Goal: Transaction & Acquisition: Subscribe to service/newsletter

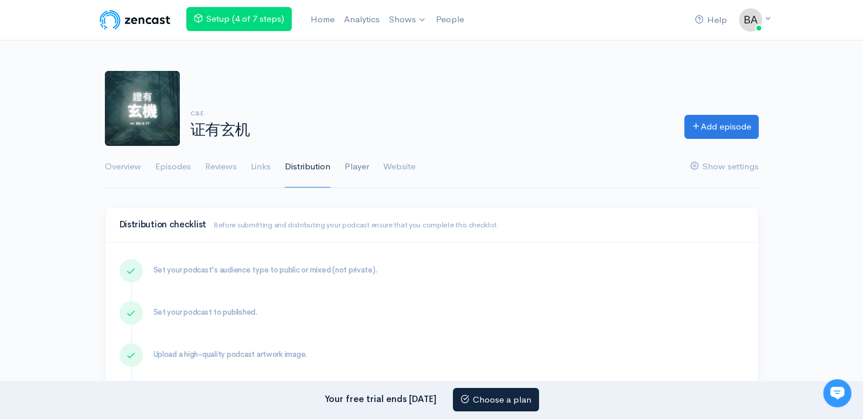
click at [352, 165] on link "Player" at bounding box center [356, 167] width 25 height 42
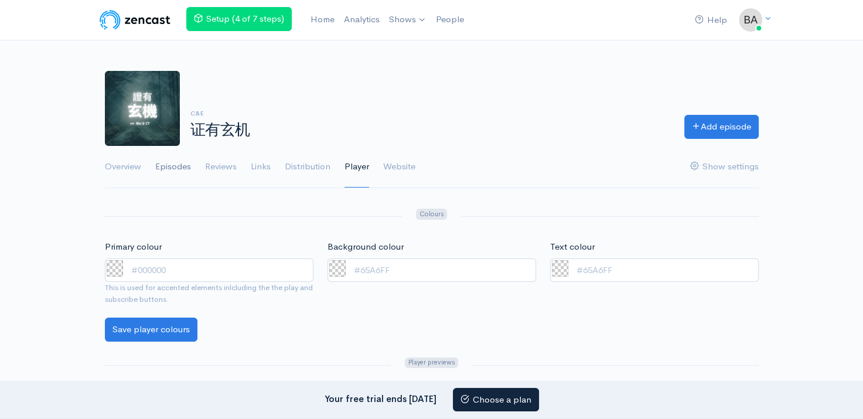
click at [186, 171] on link "Episodes" at bounding box center [173, 167] width 36 height 42
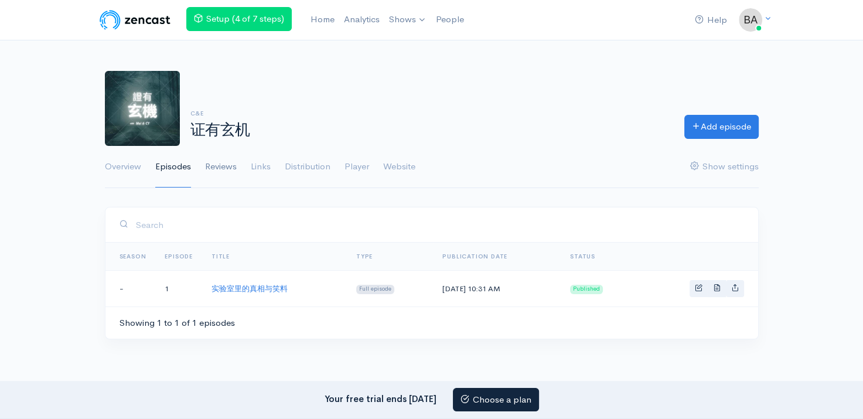
click at [216, 168] on link "Reviews" at bounding box center [221, 167] width 32 height 42
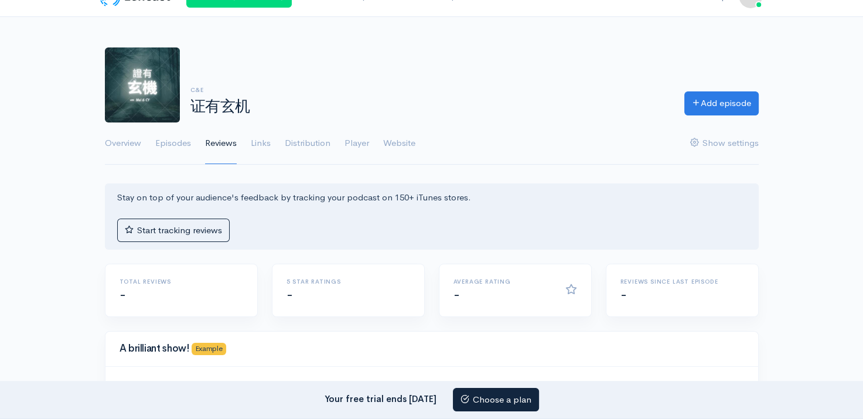
scroll to position [23, 0]
click at [399, 140] on link "Website" at bounding box center [399, 143] width 32 height 42
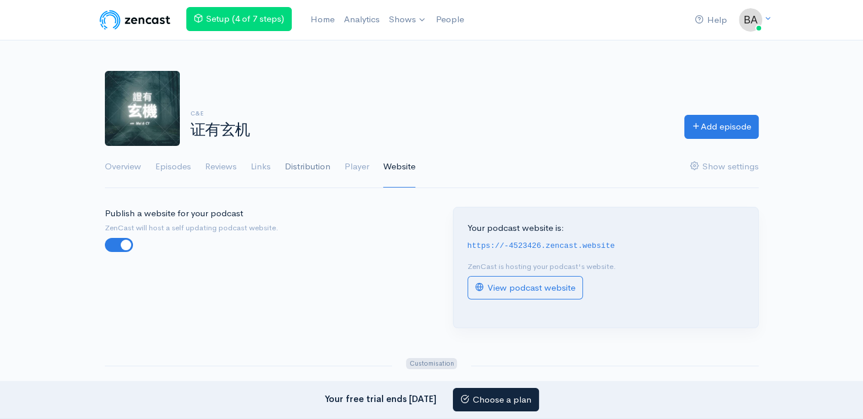
click at [316, 161] on link "Distribution" at bounding box center [308, 167] width 46 height 42
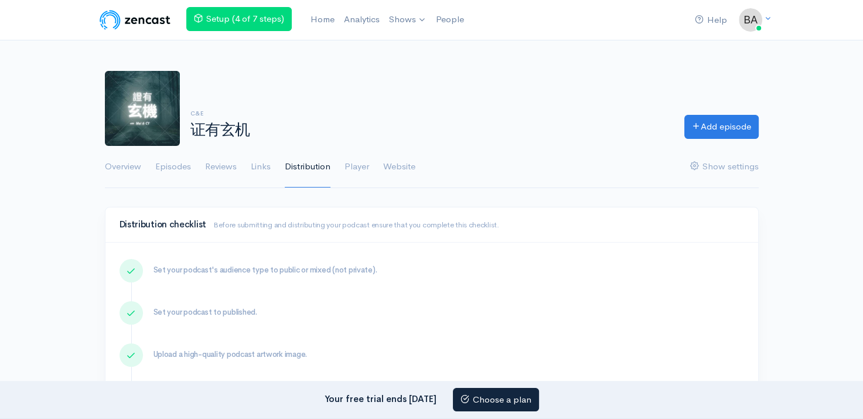
click at [348, 165] on link "Player" at bounding box center [356, 167] width 25 height 42
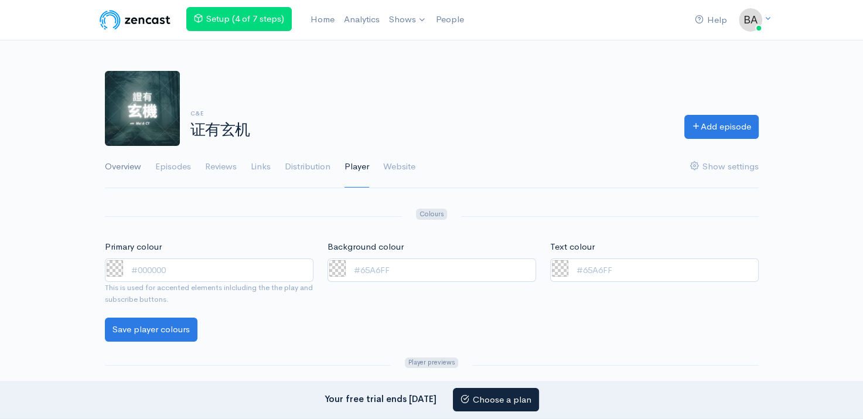
click at [126, 173] on link "Overview" at bounding box center [123, 167] width 36 height 42
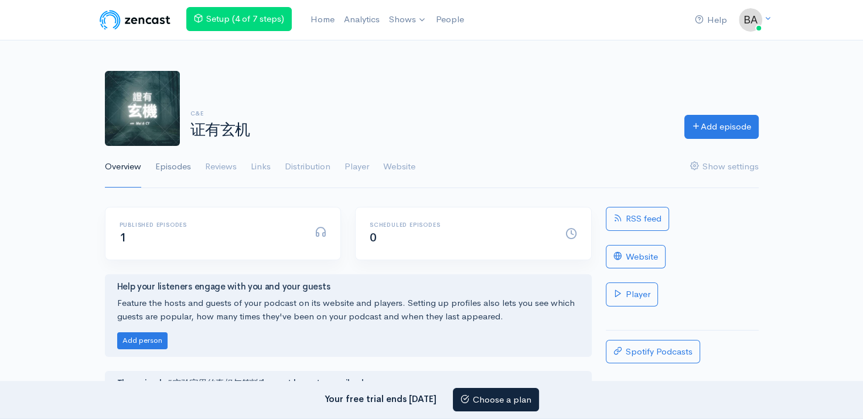
click at [177, 166] on link "Episodes" at bounding box center [173, 167] width 36 height 42
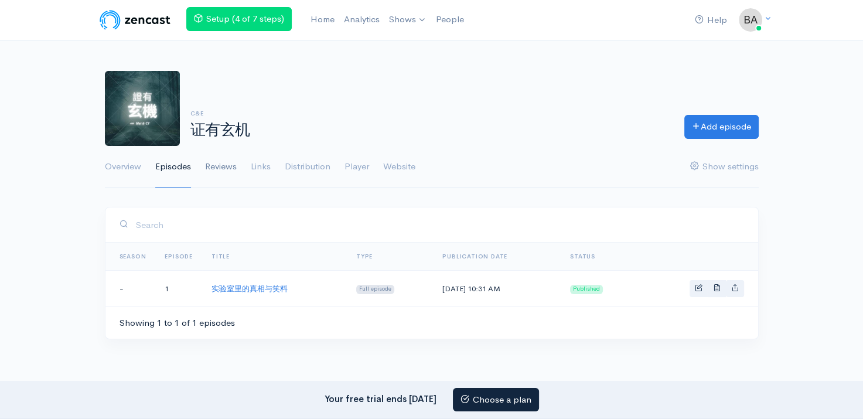
click at [218, 165] on link "Reviews" at bounding box center [221, 167] width 32 height 42
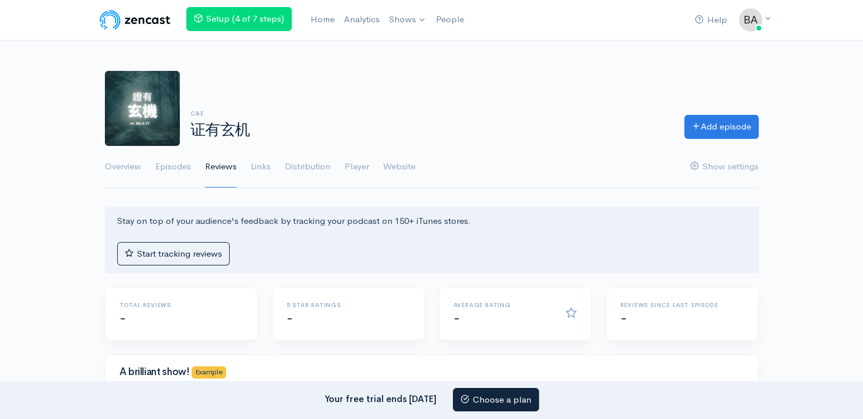
click at [161, 173] on link "Episodes" at bounding box center [173, 167] width 36 height 42
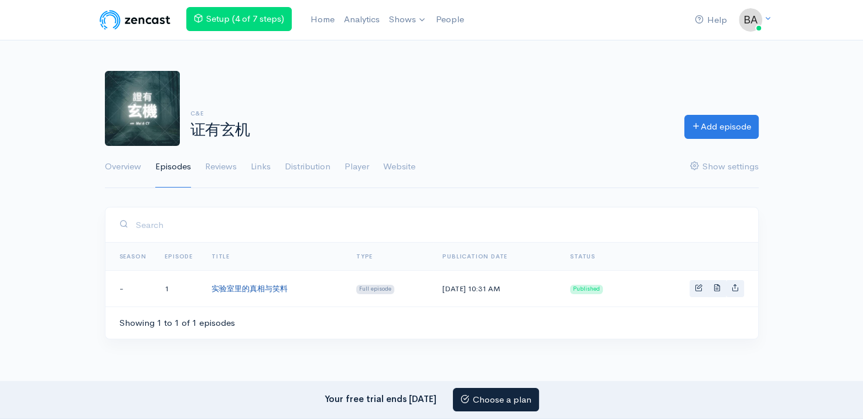
click at [225, 283] on link "实验室里的真相与笑料" at bounding box center [249, 288] width 76 height 10
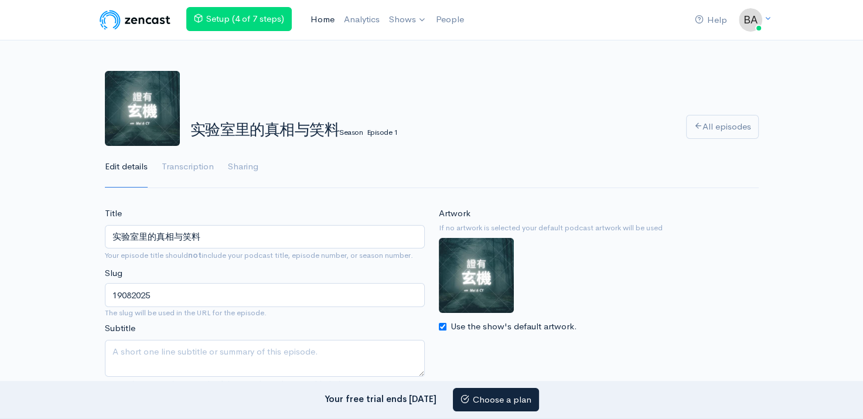
click at [314, 21] on link "Home" at bounding box center [322, 19] width 33 height 25
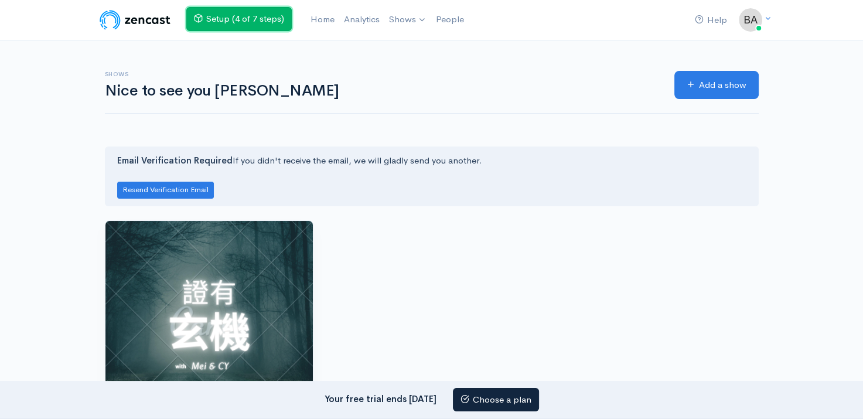
click at [270, 24] on link "Setup (4 of 7 steps)" at bounding box center [238, 19] width 105 height 24
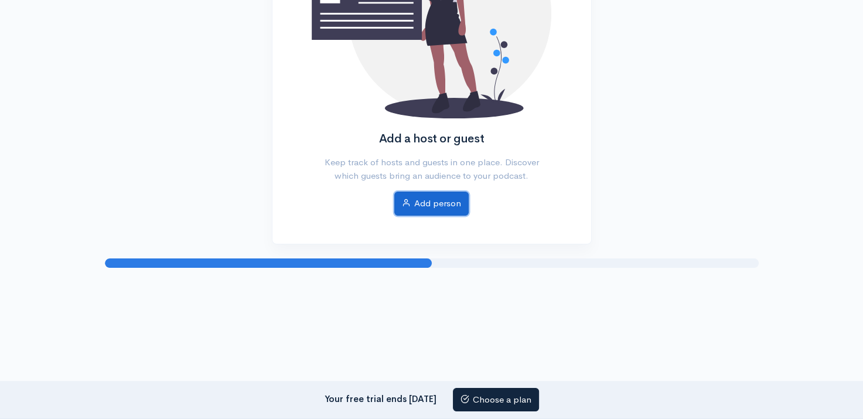
click at [438, 196] on link "Add person" at bounding box center [431, 203] width 74 height 24
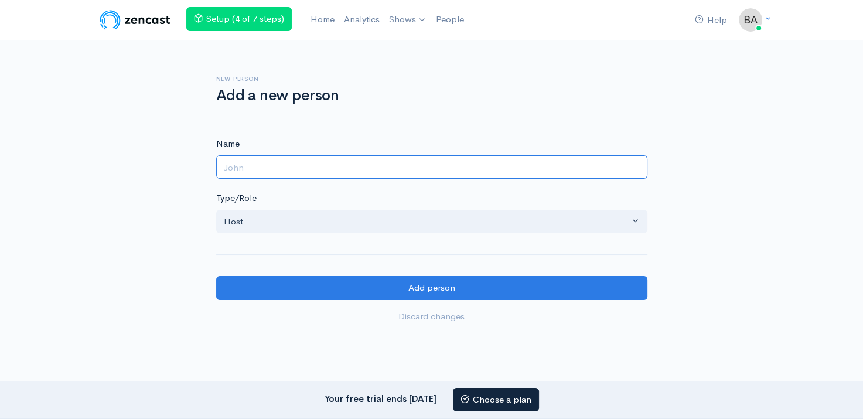
click at [406, 166] on input "Name" at bounding box center [431, 167] width 431 height 24
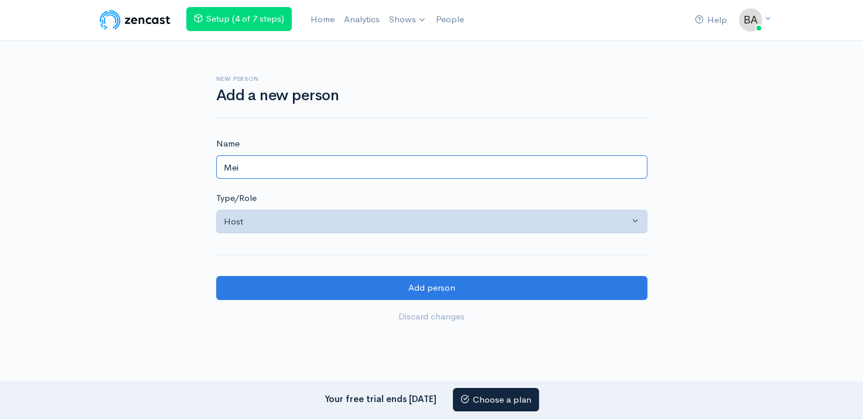
type input "Mei"
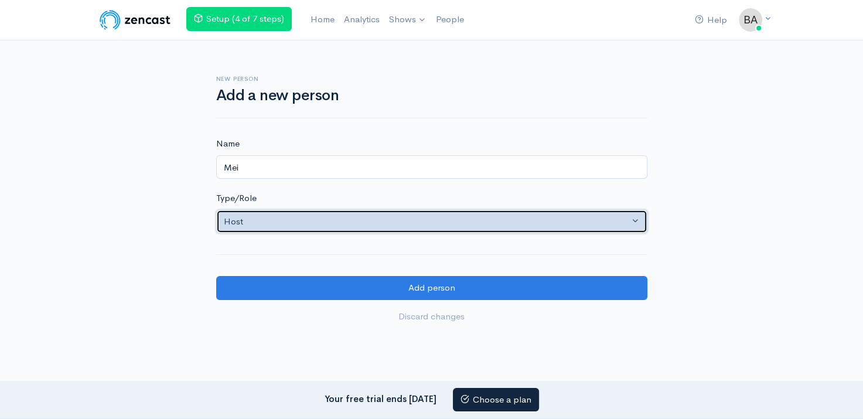
click at [401, 226] on div "Host" at bounding box center [426, 221] width 405 height 13
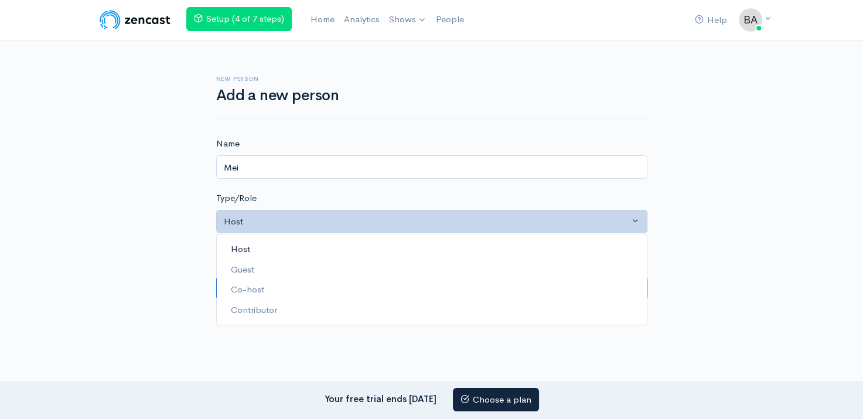
click at [361, 245] on link "Host" at bounding box center [432, 249] width 430 height 20
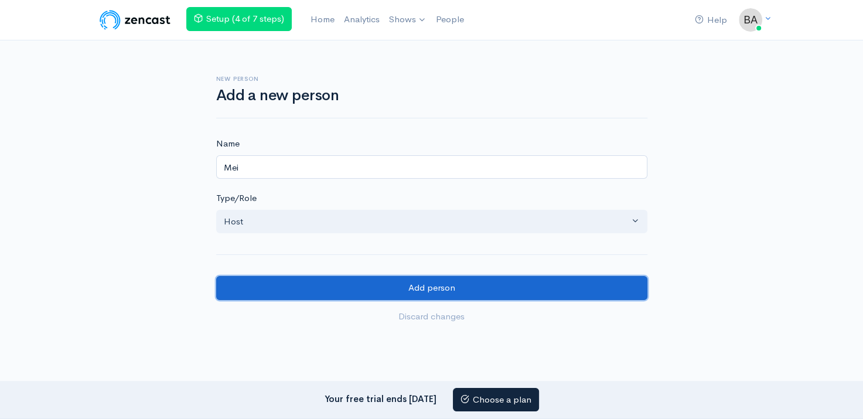
click at [348, 290] on input "Add person" at bounding box center [431, 288] width 431 height 24
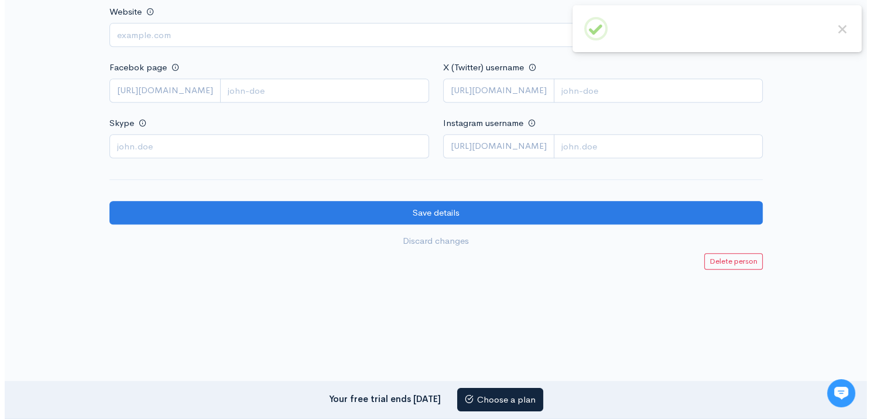
scroll to position [652, 0]
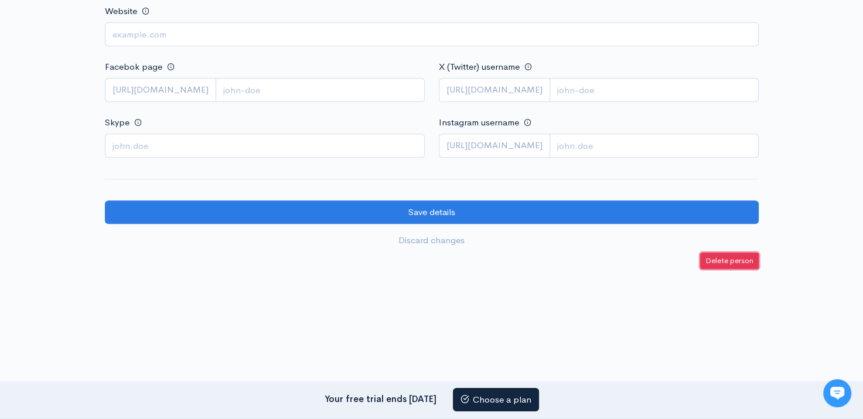
click at [738, 258] on small "Delete person" at bounding box center [729, 260] width 48 height 10
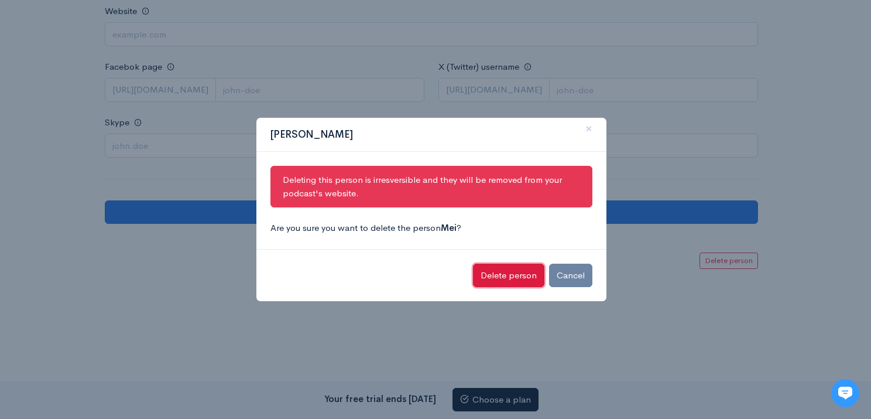
click at [516, 276] on button "Delete person" at bounding box center [508, 275] width 71 height 24
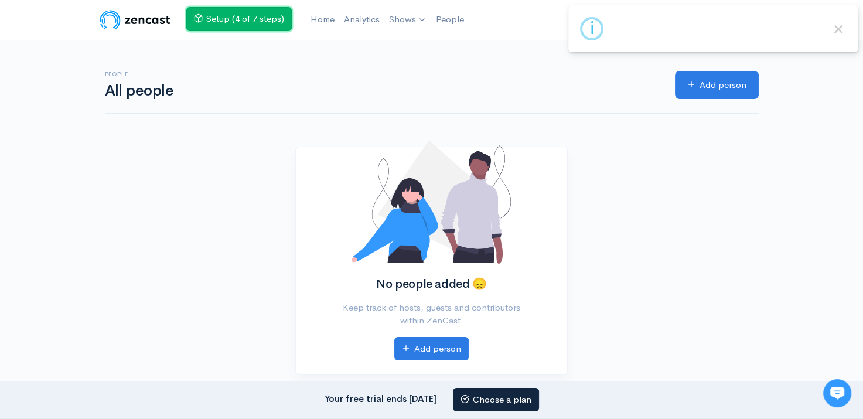
click at [280, 25] on link "Setup (4 of 7 steps)" at bounding box center [238, 19] width 105 height 24
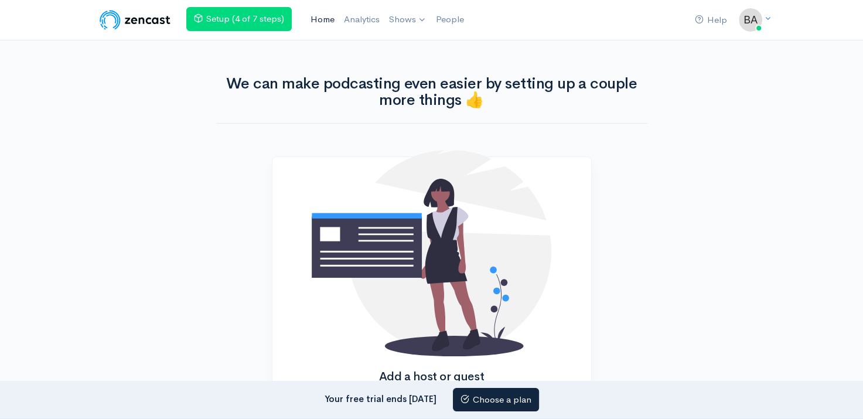
click at [325, 19] on link "Home" at bounding box center [322, 19] width 33 height 25
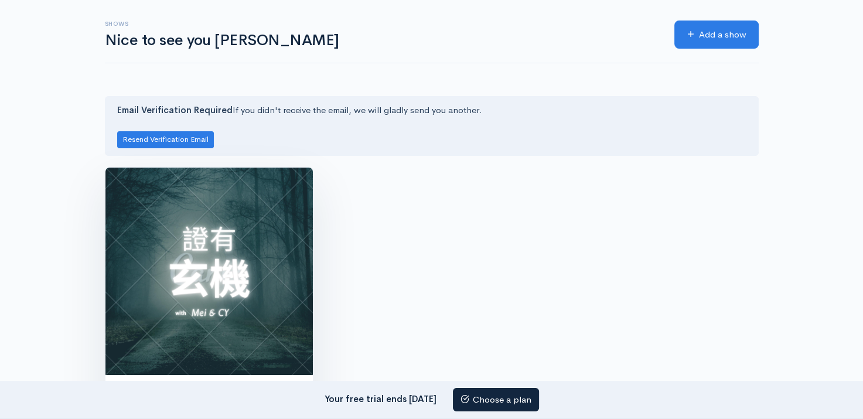
scroll to position [117, 0]
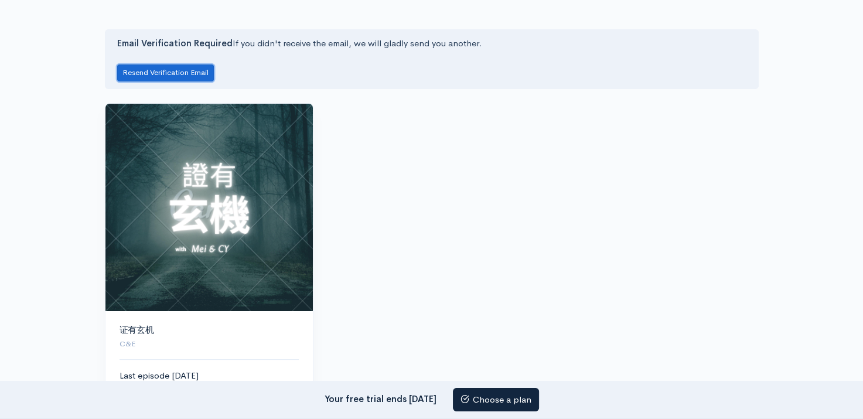
click at [202, 74] on button "Resend Verification Email" at bounding box center [165, 72] width 97 height 17
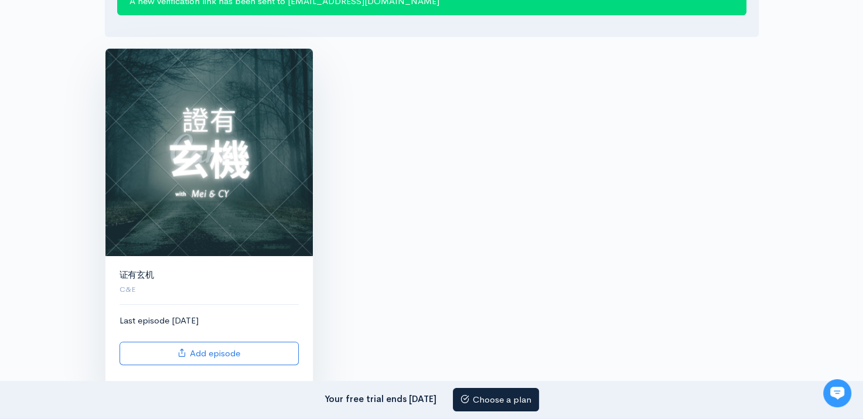
scroll to position [134, 0]
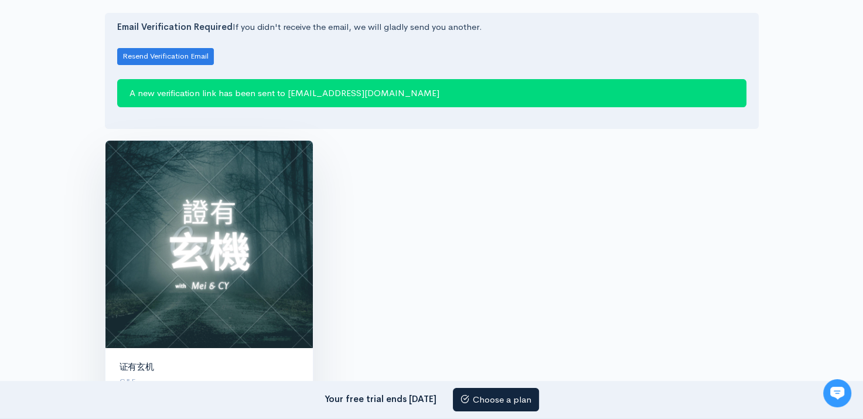
click at [214, 198] on img at bounding box center [208, 244] width 207 height 207
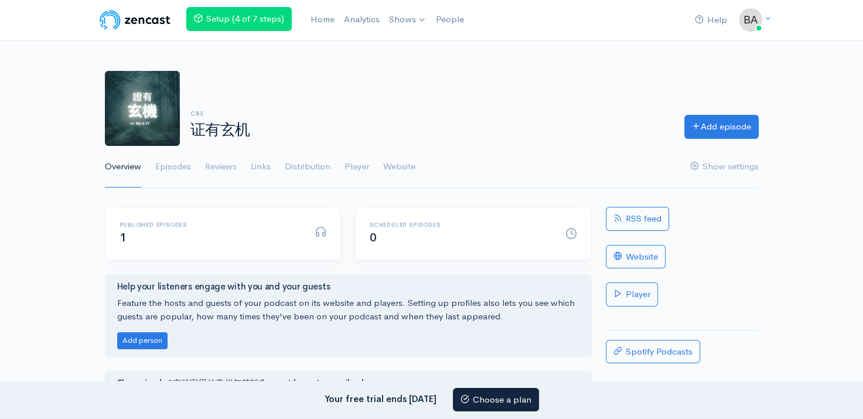
click at [148, 111] on img at bounding box center [142, 108] width 75 height 75
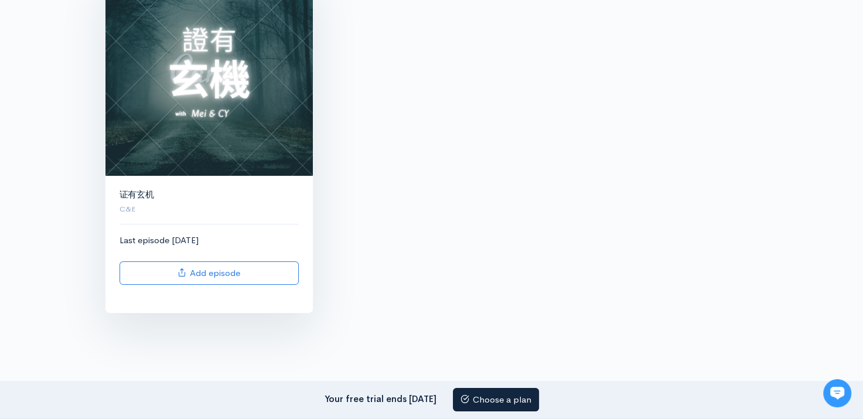
click at [193, 231] on div "证有玄机 C&E Last episode 1 day ago Add episode" at bounding box center [208, 244] width 207 height 137
click at [183, 133] on img at bounding box center [208, 71] width 207 height 207
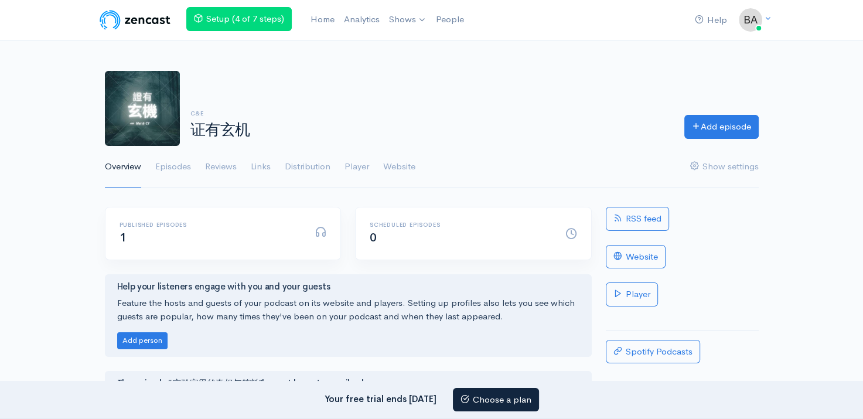
scroll to position [59, 0]
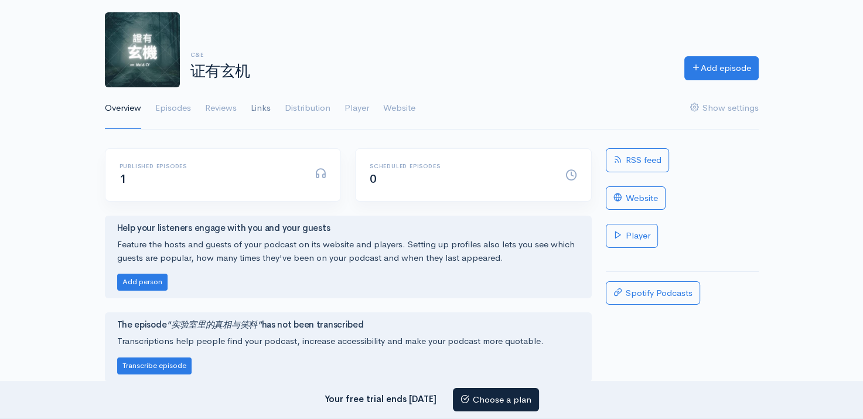
click at [264, 105] on link "Links" at bounding box center [261, 108] width 20 height 42
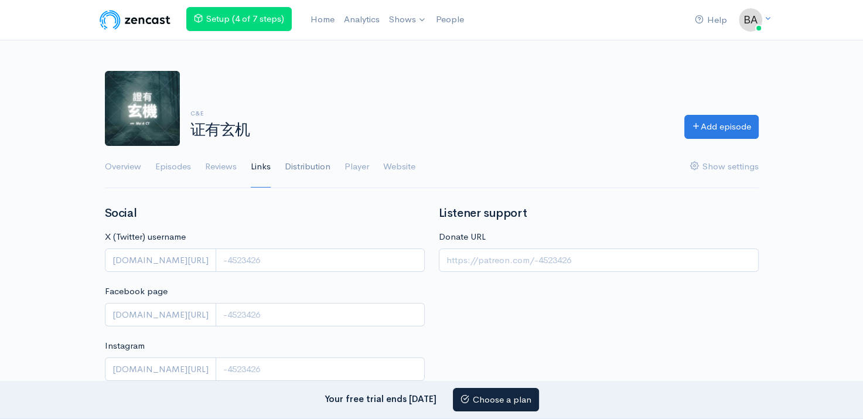
click at [307, 160] on link "Distribution" at bounding box center [308, 167] width 46 height 42
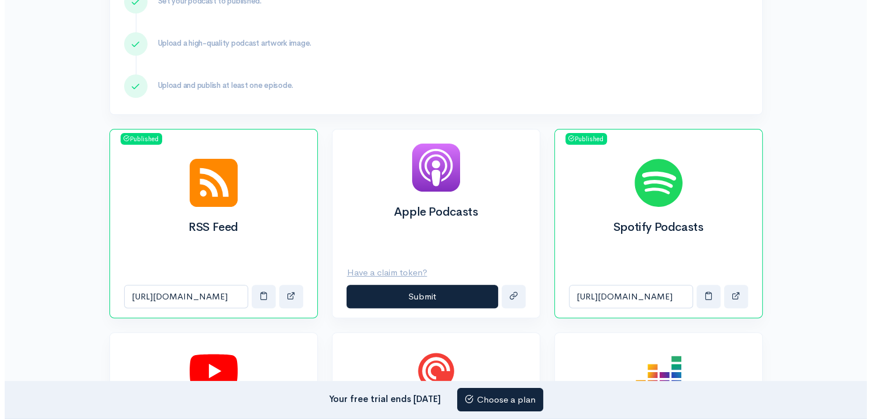
scroll to position [410, 0]
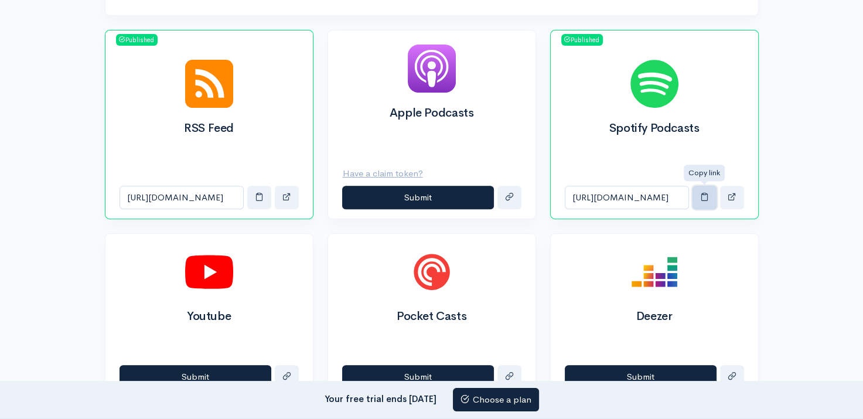
click at [700, 192] on span "button" at bounding box center [704, 196] width 9 height 9
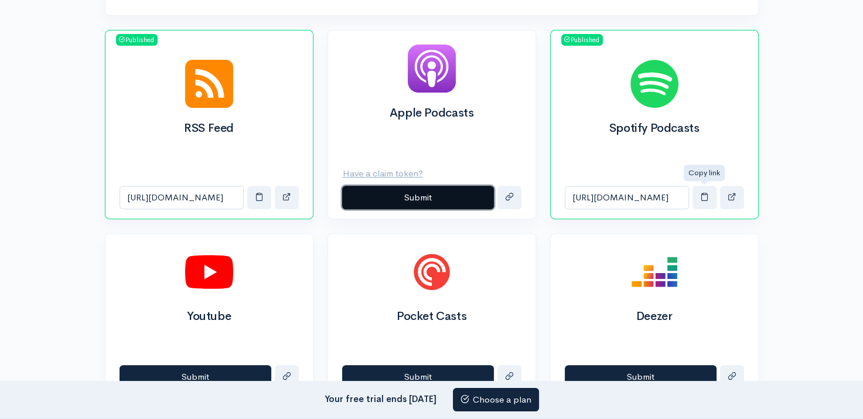
click at [466, 201] on button "Submit" at bounding box center [418, 198] width 152 height 24
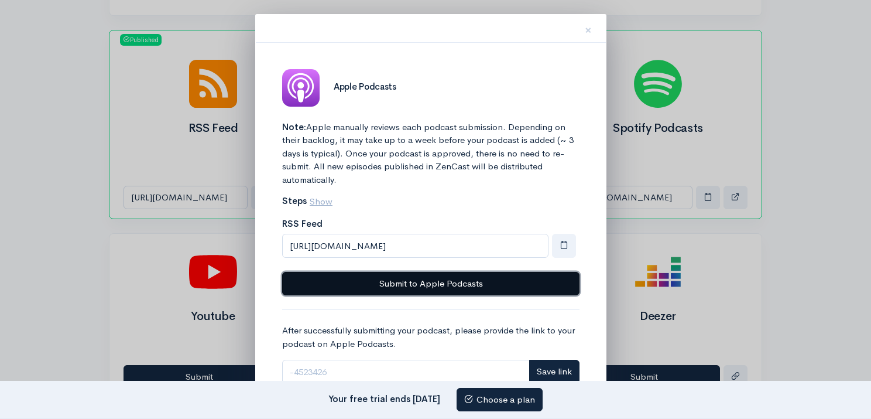
click at [496, 277] on button "Submit to Apple Podcasts" at bounding box center [430, 284] width 297 height 24
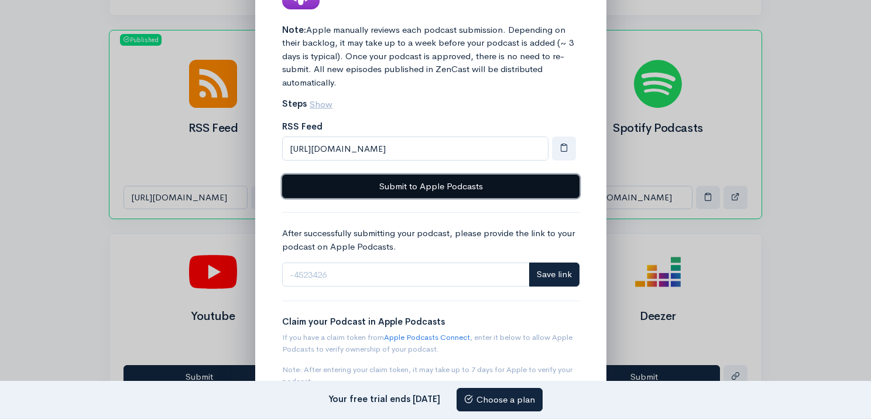
scroll to position [161, 0]
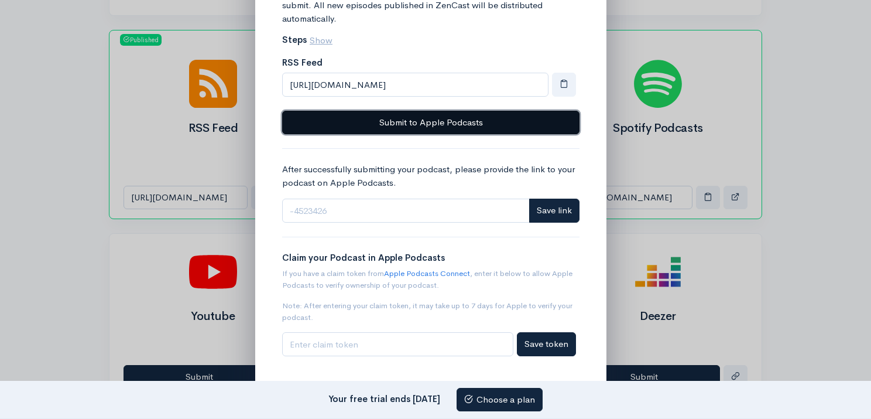
click at [384, 121] on button "Submit to Apple Podcasts" at bounding box center [430, 123] width 297 height 24
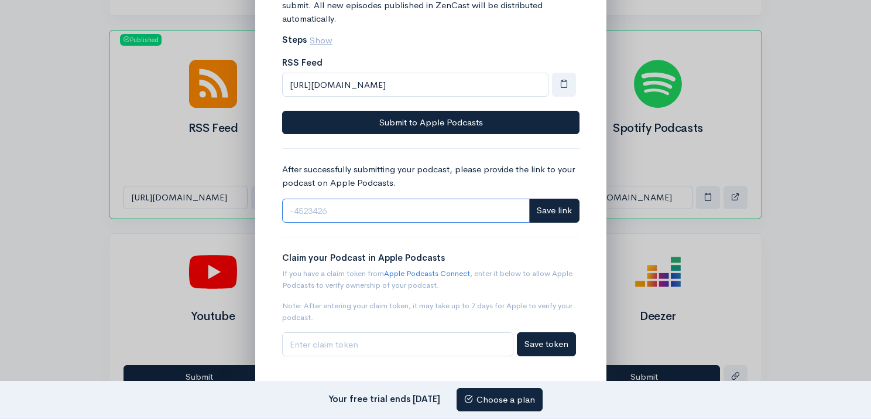
click at [431, 218] on input "Link" at bounding box center [406, 210] width 248 height 24
paste input "[URL][DOMAIN_NAME]"
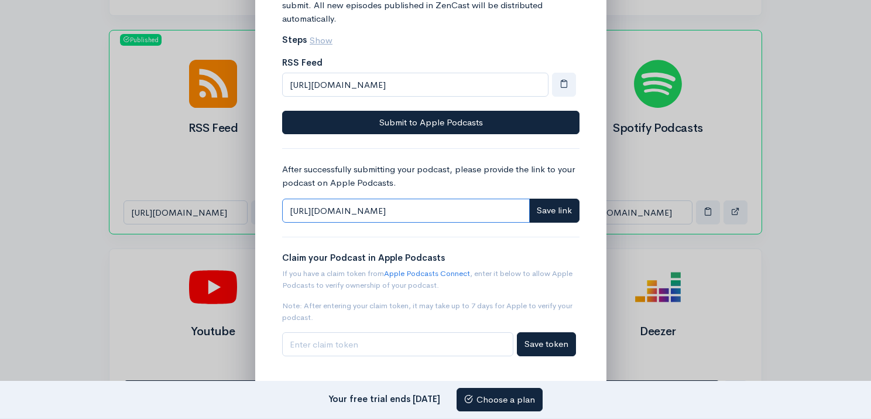
type input "[URL][DOMAIN_NAME]"
click at [504, 294] on div "Claim your Podcast in Apple Podcasts If you have a claim token from Apple Podca…" at bounding box center [430, 303] width 297 height 105
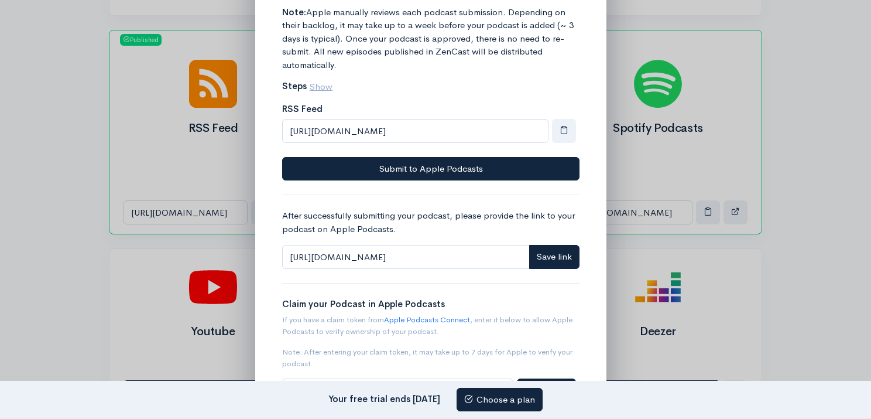
scroll to position [0, 0]
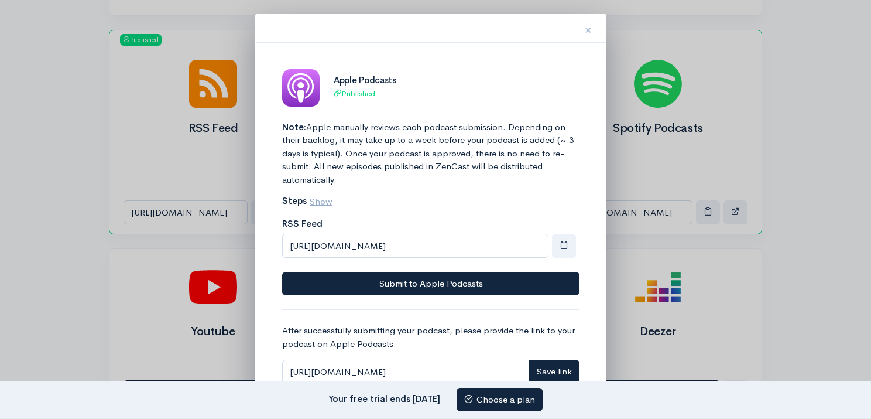
click at [593, 30] on button "×" at bounding box center [588, 28] width 35 height 37
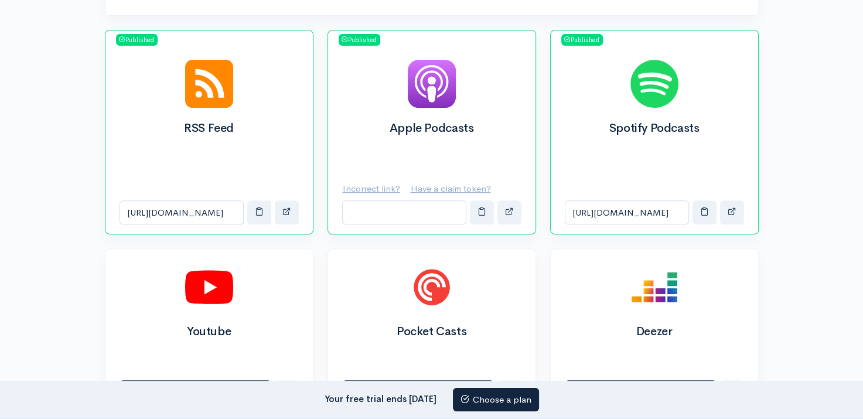
click at [453, 86] on img at bounding box center [432, 84] width 48 height 48
click at [449, 211] on input "Apple Podcasts link" at bounding box center [404, 212] width 124 height 24
click at [480, 211] on span "button" at bounding box center [481, 211] width 9 height 9
click at [506, 208] on span "button" at bounding box center [509, 211] width 9 height 9
click at [395, 77] on div "Apple Podcasts" at bounding box center [431, 107] width 207 height 122
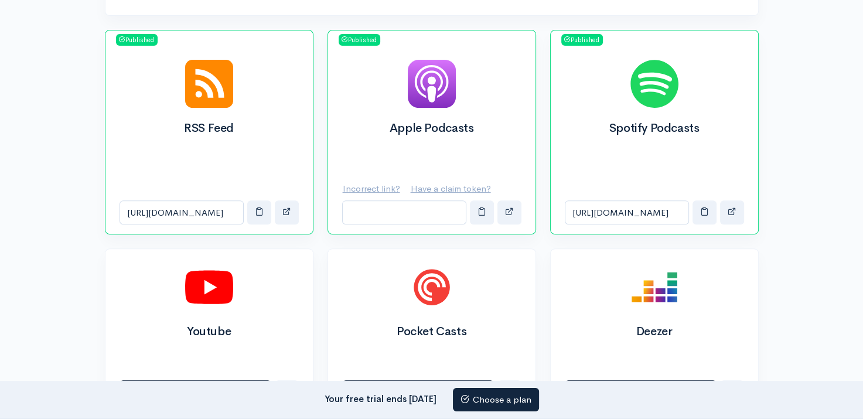
click at [406, 61] on div "Apple Podcasts" at bounding box center [431, 107] width 207 height 122
click at [360, 40] on span "Published" at bounding box center [359, 40] width 42 height 12
click at [373, 183] on u "Incorrect link?" at bounding box center [371, 188] width 57 height 11
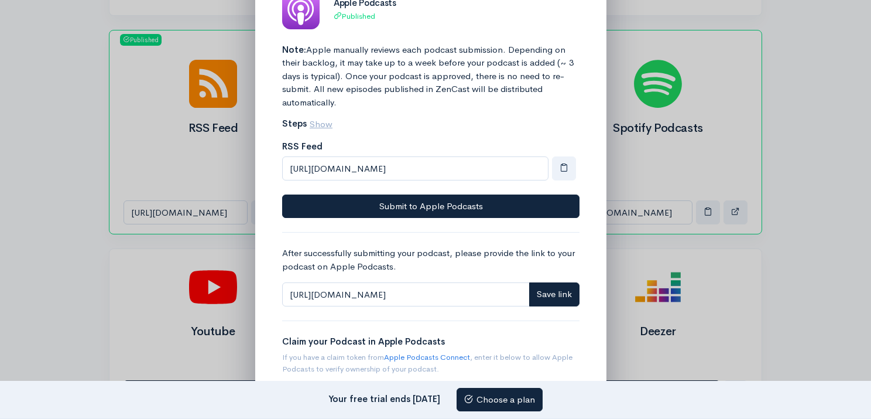
scroll to position [161, 0]
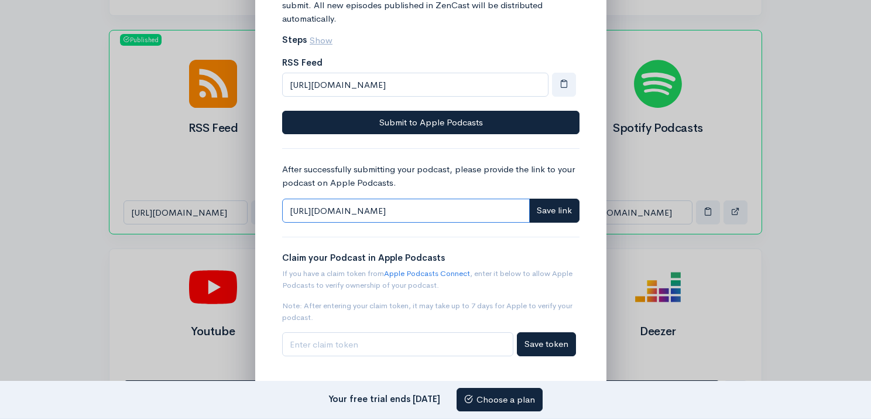
drag, startPoint x: 474, startPoint y: 204, endPoint x: 130, endPoint y: 165, distance: 346.5
click at [130, 165] on div "× Apple Podcasts Published Note: Apple manually reviews each podcast submission…" at bounding box center [435, 209] width 871 height 419
paste input "podcasts.apple.com/us/podcast/证有玄机/id1834115611"
type input "[URL][DOMAIN_NAME]"
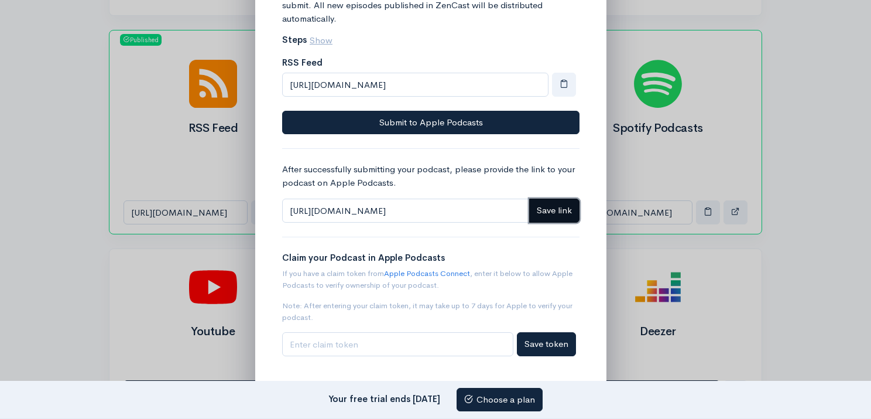
click at [568, 210] on span "Save link" at bounding box center [554, 209] width 35 height 11
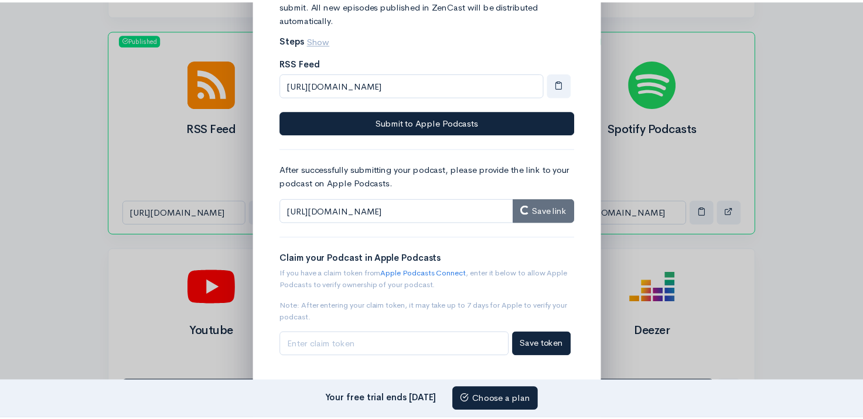
scroll to position [0, 0]
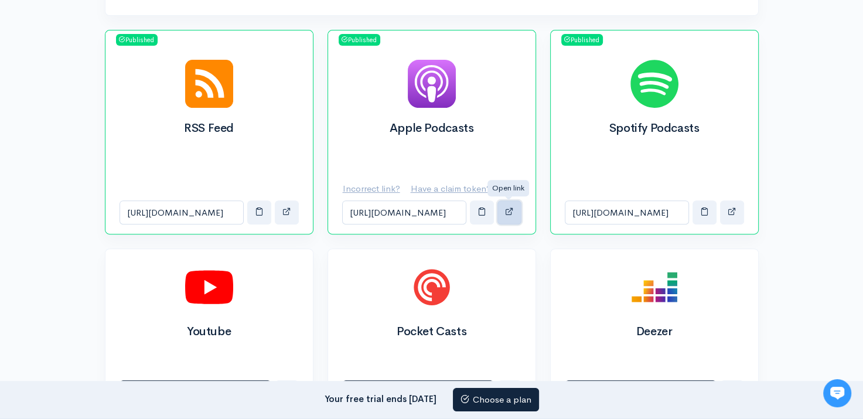
click at [503, 210] on button "button" at bounding box center [509, 212] width 24 height 24
click div "Apple Podcasts"
click u "Incorrect link?"
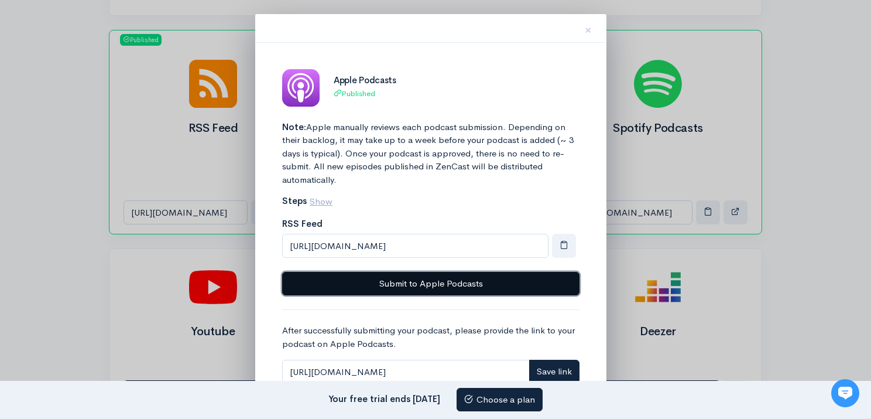
click button "Submit to Apple Podcasts"
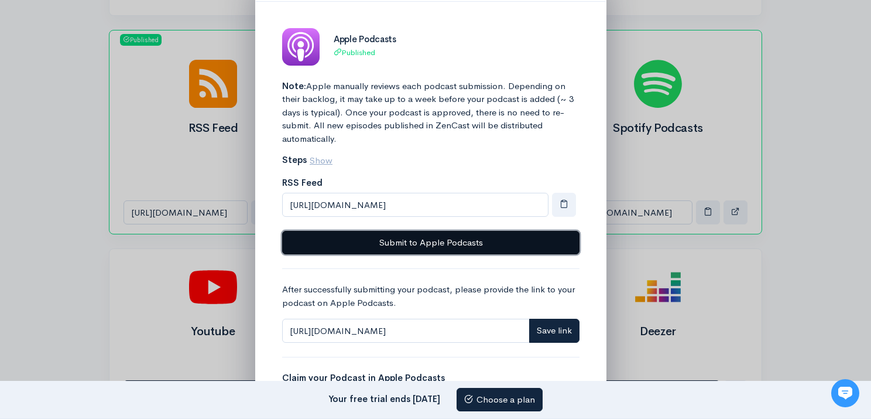
scroll to position [59, 0]
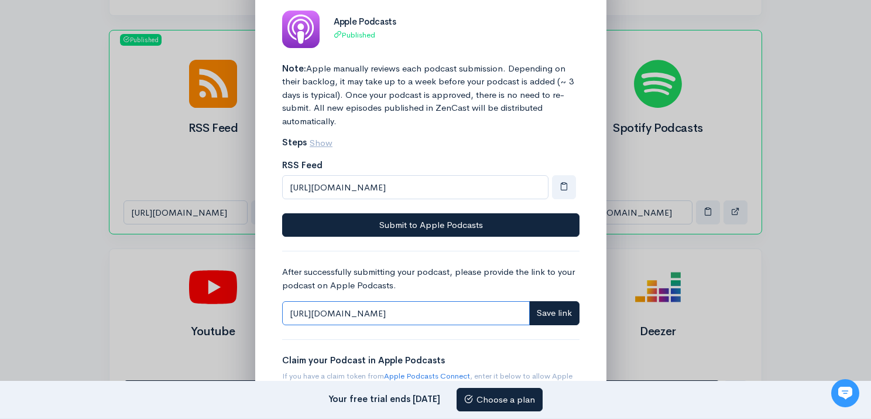
click input "[URL][DOMAIN_NAME]"
click span "Save link"
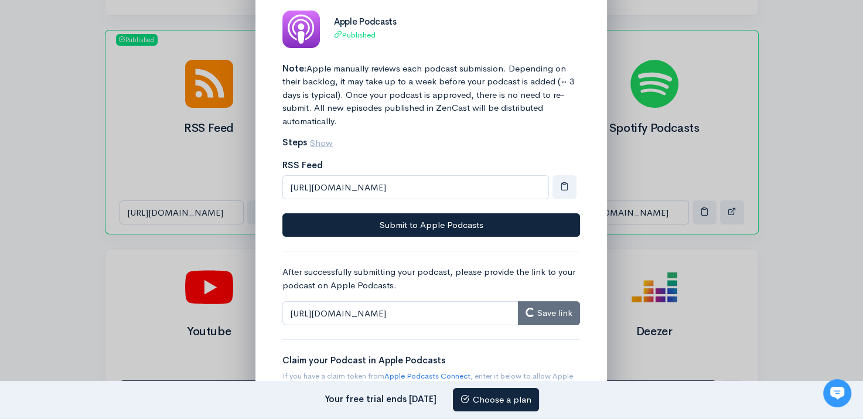
scroll to position [0, 0]
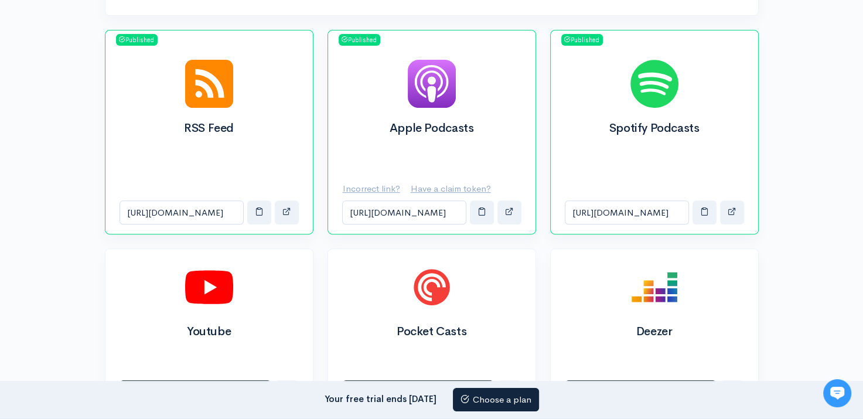
click at [406, 122] on h2 "Apple Podcasts" at bounding box center [431, 128] width 179 height 13
click at [383, 187] on u "Incorrect link?" at bounding box center [371, 188] width 57 height 11
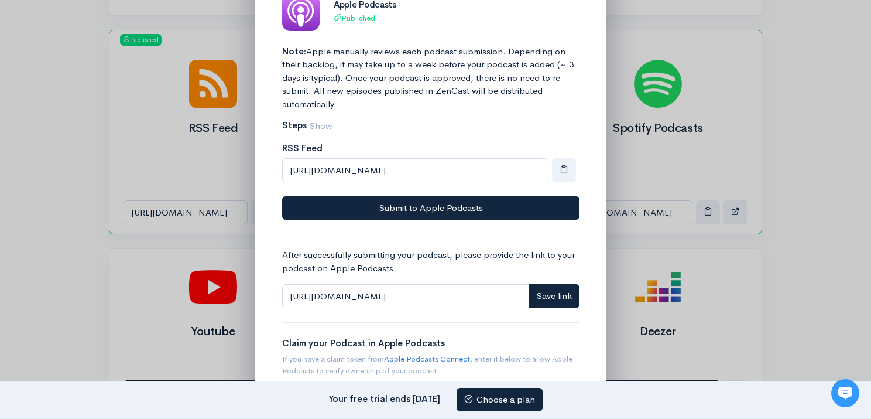
scroll to position [161, 0]
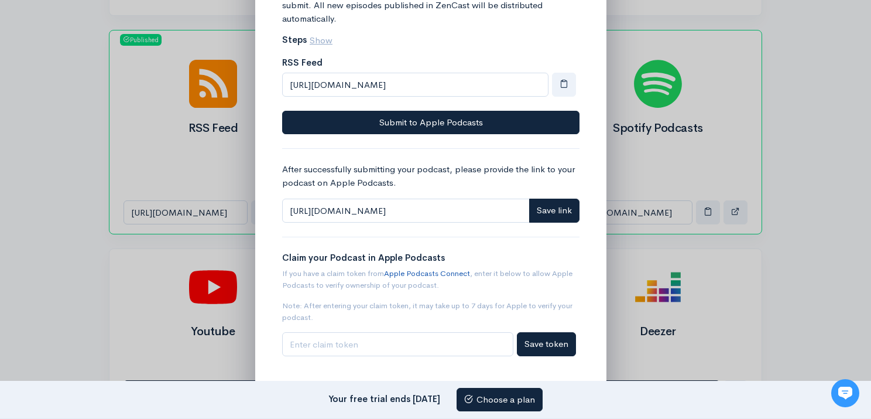
click at [431, 271] on link "Apple Podcasts Connect" at bounding box center [427, 273] width 86 height 10
click at [139, 131] on div at bounding box center [435, 209] width 871 height 419
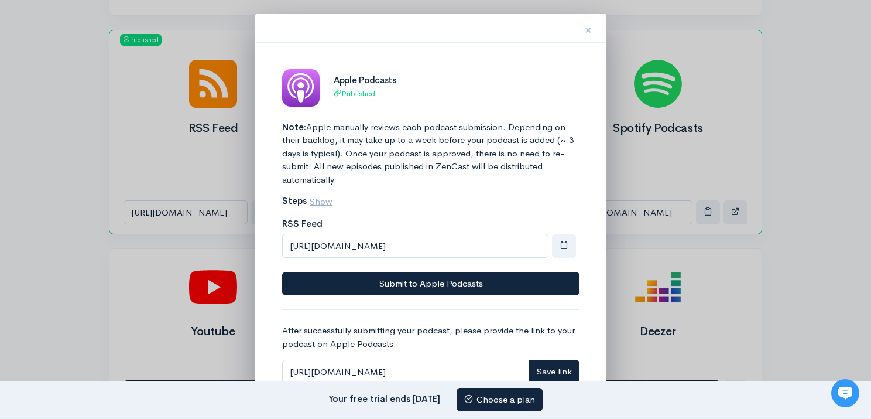
click at [590, 28] on span "×" at bounding box center [588, 30] width 7 height 17
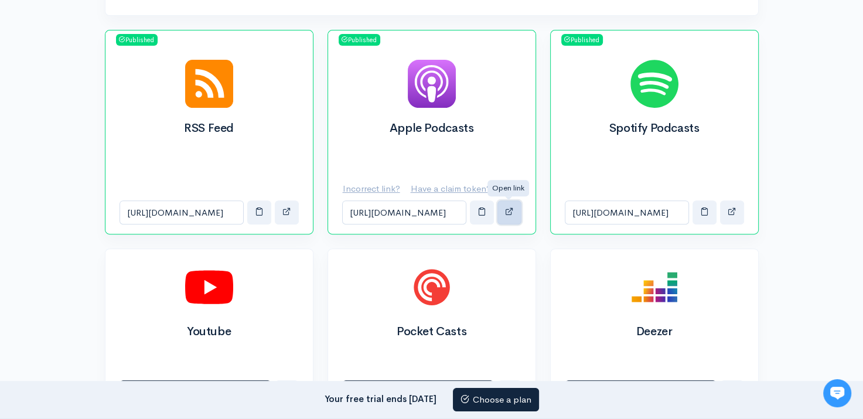
click at [512, 211] on span "button" at bounding box center [509, 211] width 9 height 9
click at [389, 187] on u "Incorrect link?" at bounding box center [371, 188] width 57 height 11
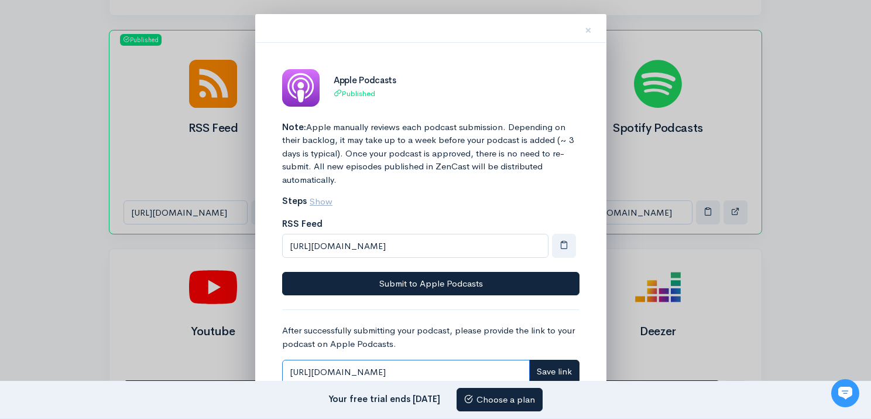
click at [467, 367] on input "[URL][DOMAIN_NAME]" at bounding box center [406, 372] width 248 height 24
click at [467, 365] on input "[URL][DOMAIN_NAME]" at bounding box center [406, 372] width 248 height 24
click at [470, 364] on input "[URL][DOMAIN_NAME]" at bounding box center [406, 372] width 248 height 24
click at [470, 365] on input "[URL][DOMAIN_NAME]" at bounding box center [406, 372] width 248 height 24
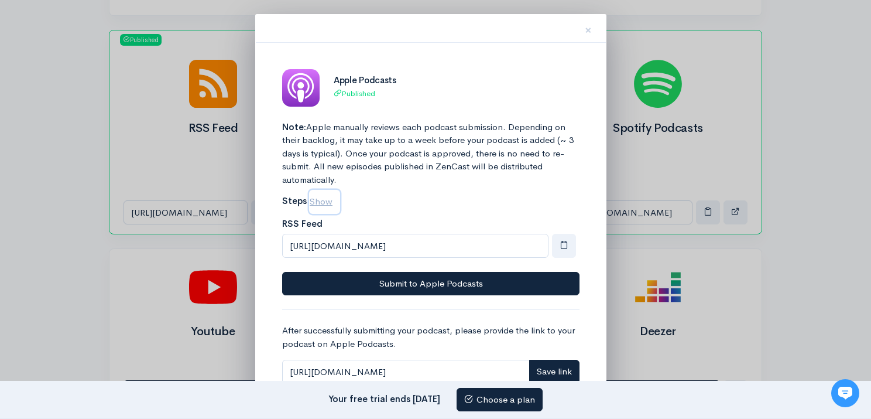
click at [328, 204] on u "Show" at bounding box center [321, 201] width 23 height 11
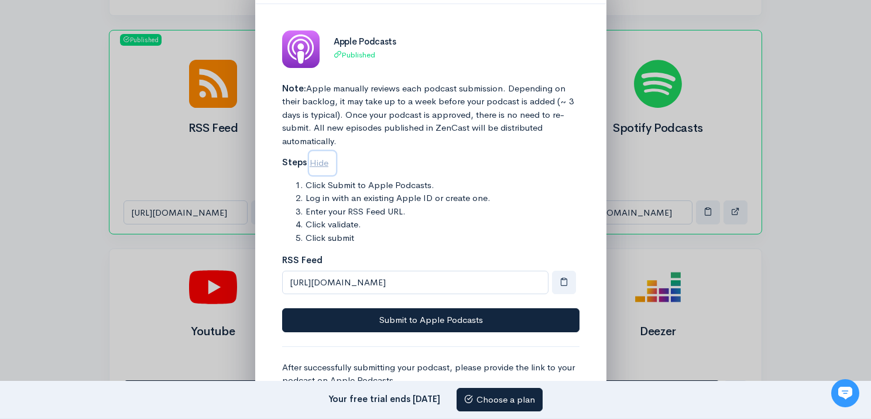
scroll to position [59, 0]
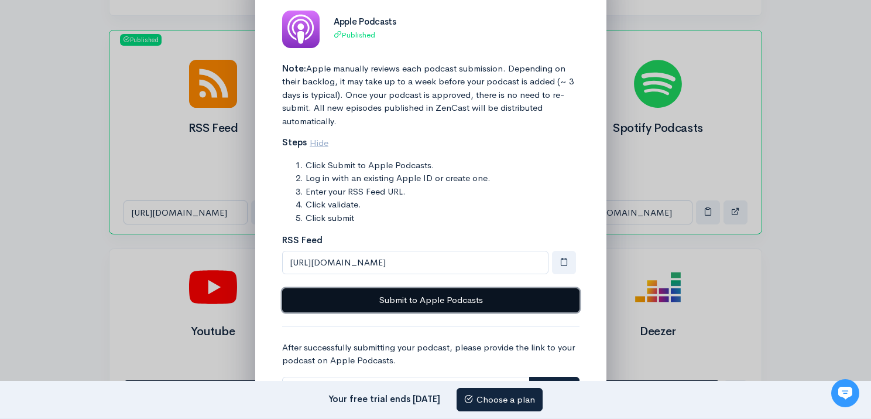
click at [481, 297] on button "Submit to Apple Podcasts" at bounding box center [430, 300] width 297 height 24
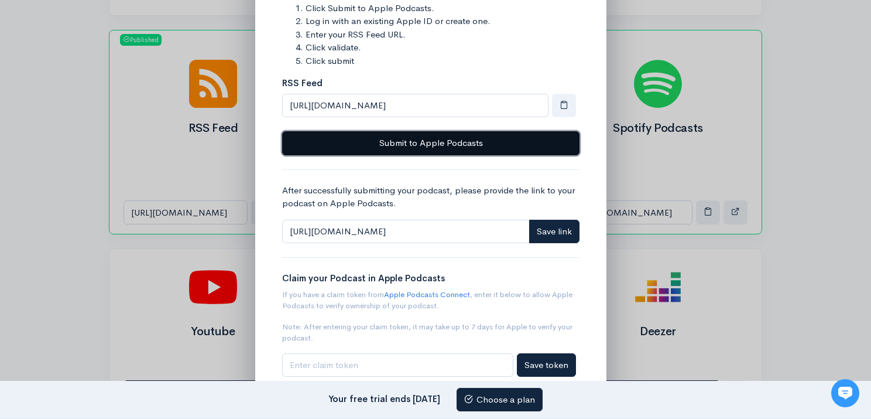
scroll to position [237, 0]
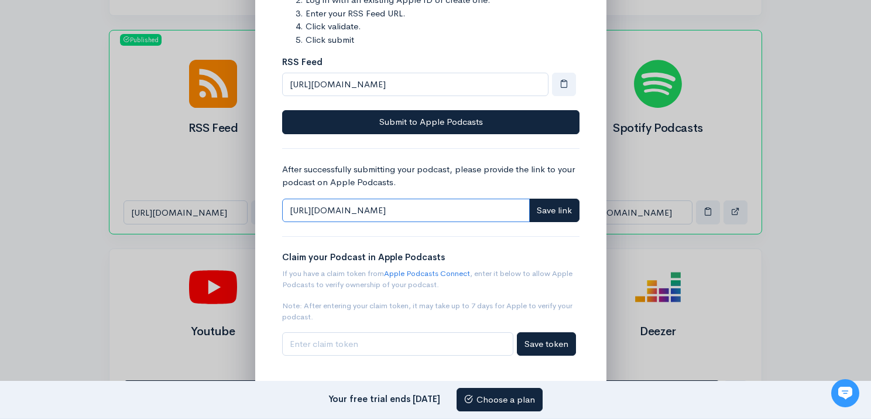
click at [324, 203] on input "[URL][DOMAIN_NAME]" at bounding box center [406, 210] width 248 height 24
click at [323, 204] on input "[URL][DOMAIN_NAME]" at bounding box center [406, 210] width 248 height 24
click at [323, 207] on input "[URL][DOMAIN_NAME]" at bounding box center [406, 210] width 248 height 24
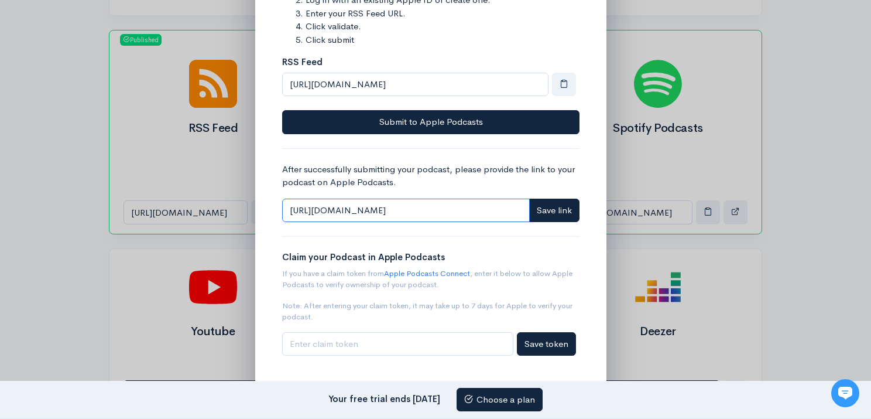
paste input "[DOMAIN_NAME][URL]"
type input "[URL][DOMAIN_NAME]"
click at [552, 213] on span "Save link" at bounding box center [554, 209] width 35 height 11
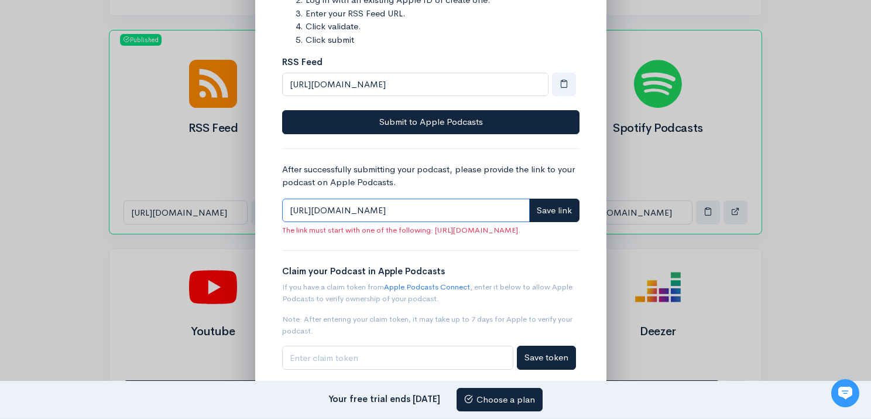
click at [338, 208] on input "[URL][DOMAIN_NAME]" at bounding box center [406, 210] width 248 height 24
click at [338, 209] on input "[URL][DOMAIN_NAME]" at bounding box center [406, 210] width 248 height 24
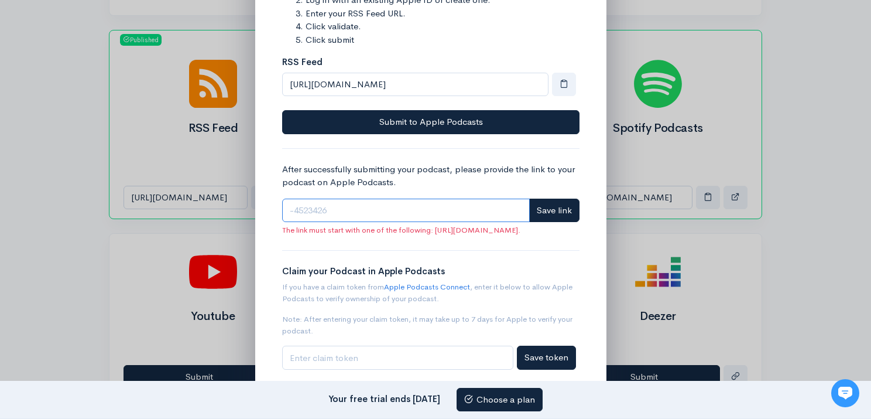
scroll to position [250, 0]
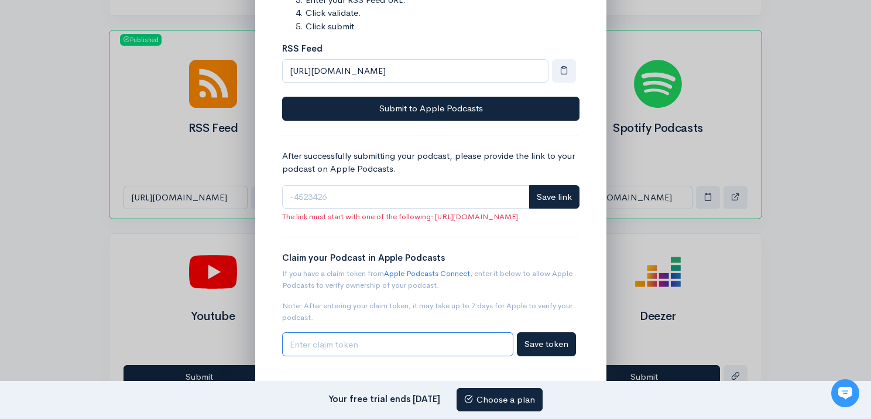
drag, startPoint x: 371, startPoint y: 336, endPoint x: 370, endPoint y: 342, distance: 6.0
click at [371, 341] on input "Claim Token" at bounding box center [397, 344] width 231 height 24
paste input "1000722636201"
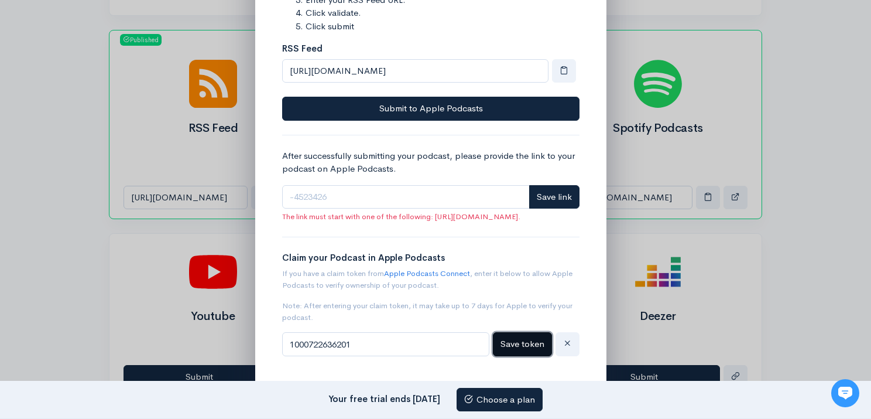
click at [518, 344] on span "Save token" at bounding box center [523, 343] width 44 height 11
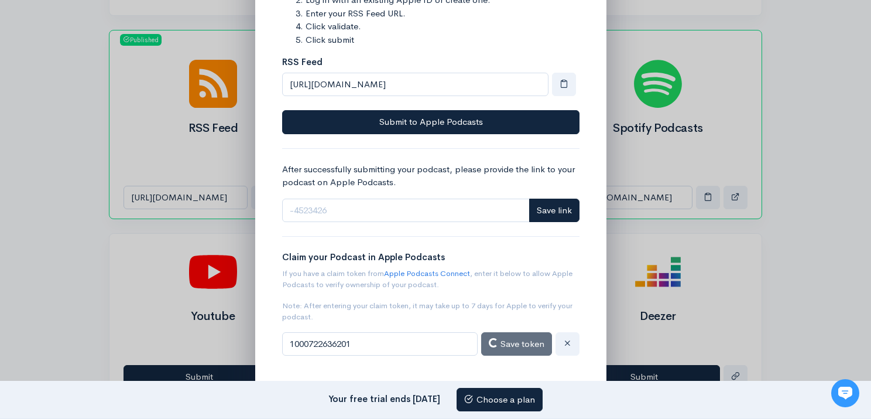
type input "1000722636201"
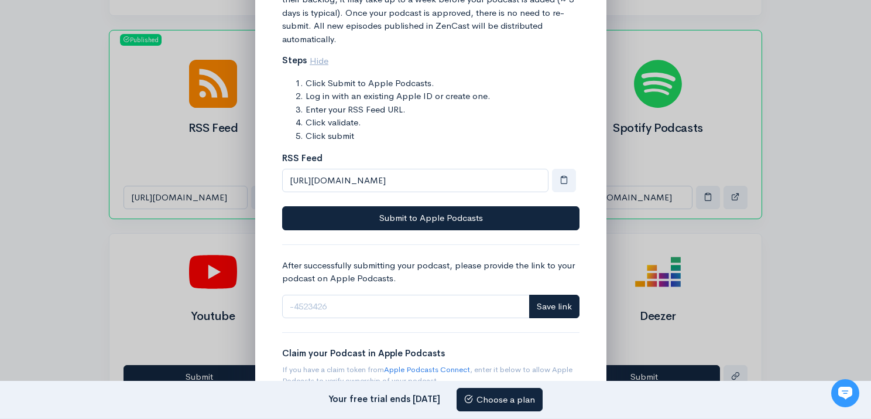
scroll to position [0, 0]
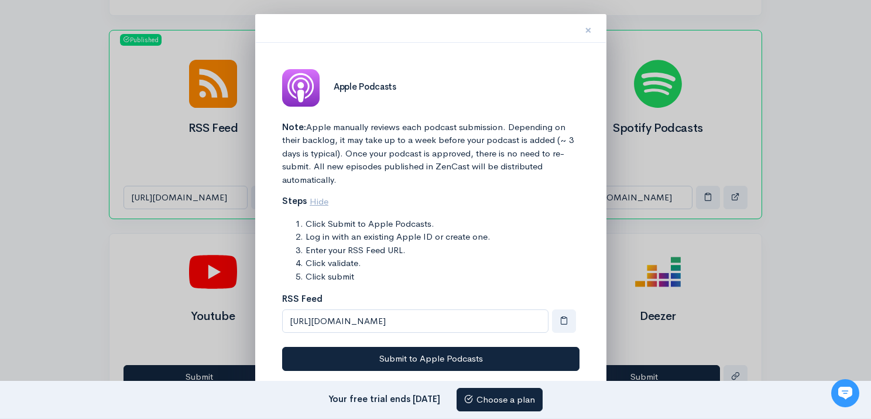
click at [595, 25] on button "×" at bounding box center [588, 28] width 35 height 37
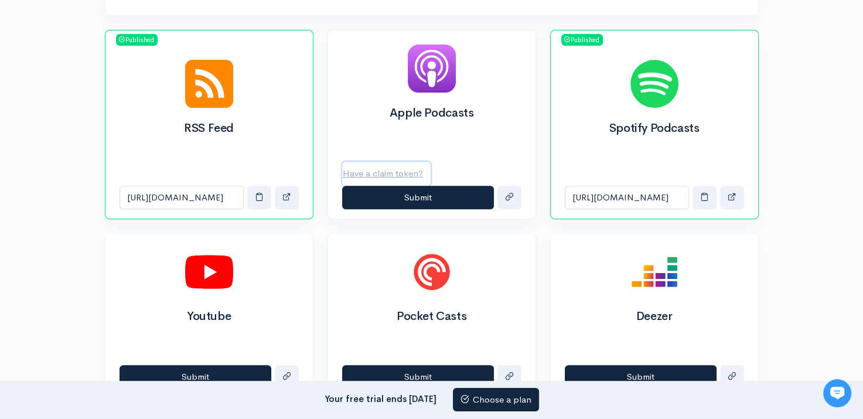
click at [381, 171] on u "Have a claim token?" at bounding box center [383, 172] width 80 height 11
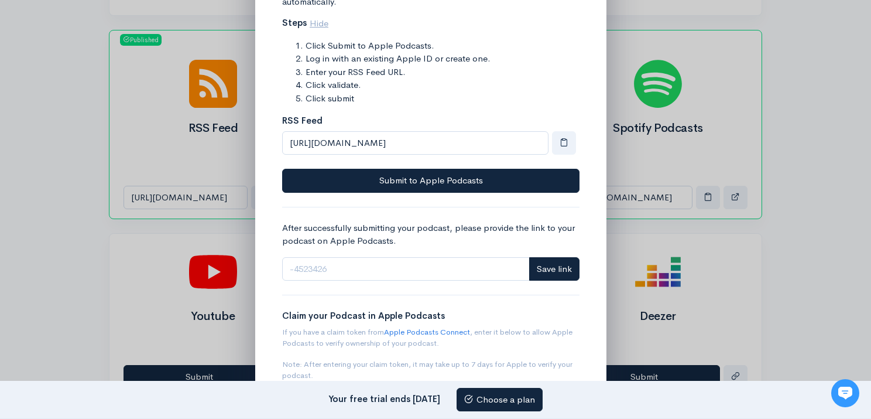
scroll to position [237, 0]
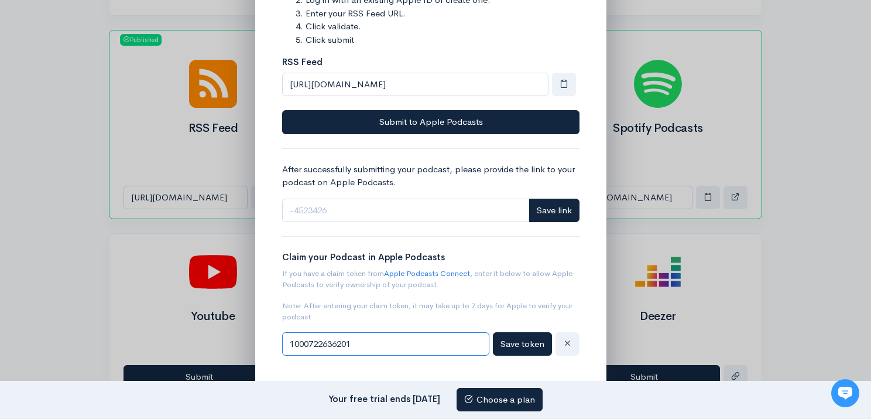
drag, startPoint x: 397, startPoint y: 344, endPoint x: 194, endPoint y: 299, distance: 207.6
click at [194, 299] on div "× Apple Podcasts Note: Apple manually reviews each podcast submission. Dependin…" at bounding box center [435, 209] width 871 height 419
click at [521, 340] on span "Save token" at bounding box center [523, 343] width 44 height 11
type input "1000722636201"
drag, startPoint x: 409, startPoint y: 338, endPoint x: 211, endPoint y: 327, distance: 198.2
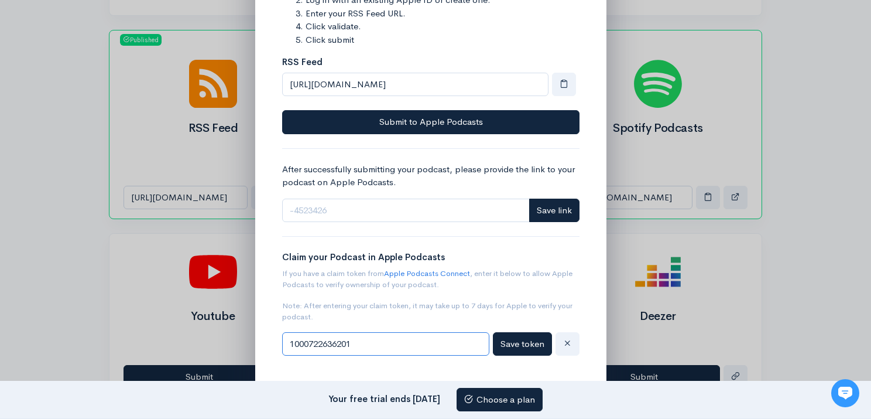
click at [211, 327] on div "× Apple Podcasts Note: Apple manually reviews each podcast submission. Dependin…" at bounding box center [435, 209] width 871 height 419
paste input "Claim Token"
drag, startPoint x: 466, startPoint y: 346, endPoint x: 115, endPoint y: 318, distance: 352.4
click at [115, 318] on div "× Apple Podcasts Note: Apple manually reviews each podcast submission. Dependin…" at bounding box center [435, 209] width 871 height 419
paste input "30200"
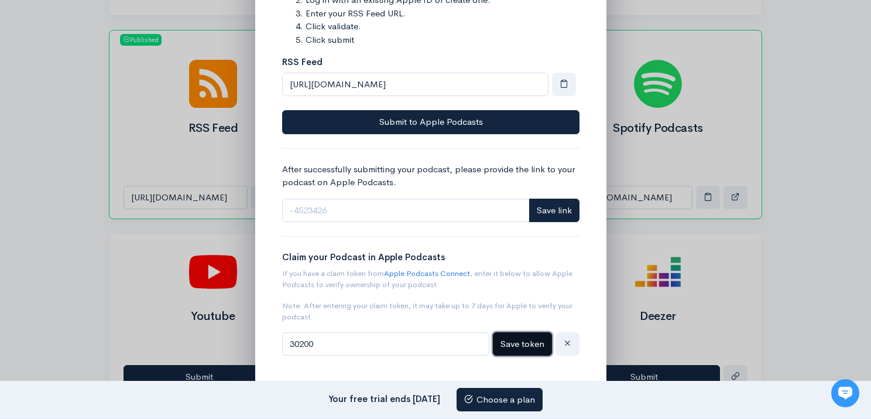
click at [513, 343] on span "Save token" at bounding box center [523, 343] width 44 height 11
type input "30200"
drag, startPoint x: 654, startPoint y: 33, endPoint x: 653, endPoint y: 45, distance: 11.8
click at [654, 34] on div at bounding box center [435, 209] width 871 height 419
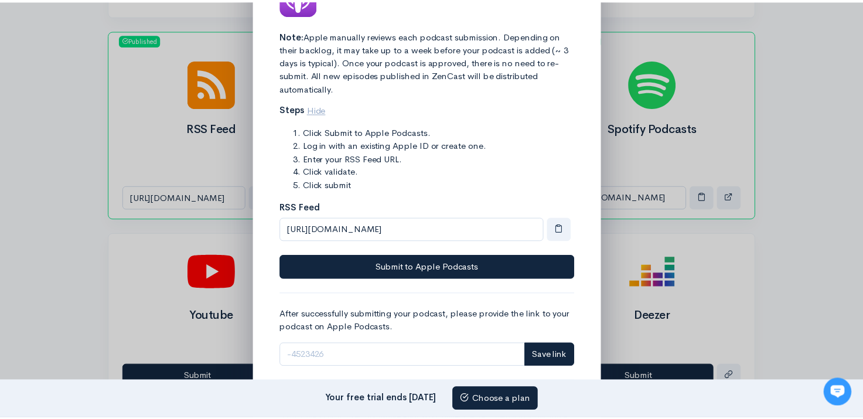
scroll to position [0, 0]
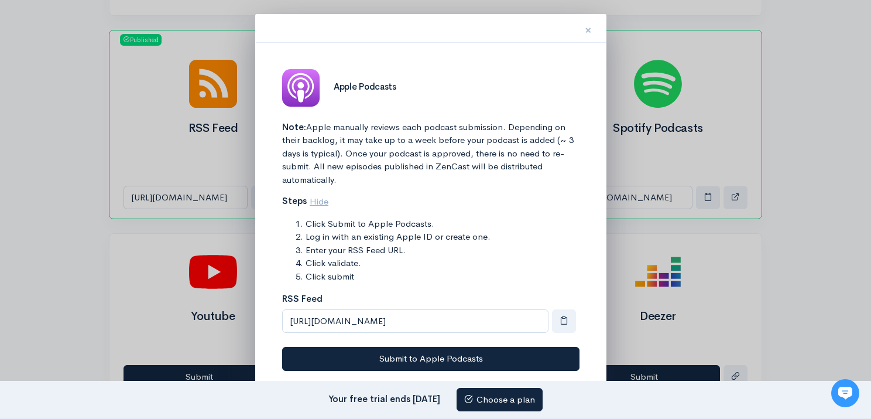
click at [583, 32] on button "×" at bounding box center [588, 28] width 35 height 37
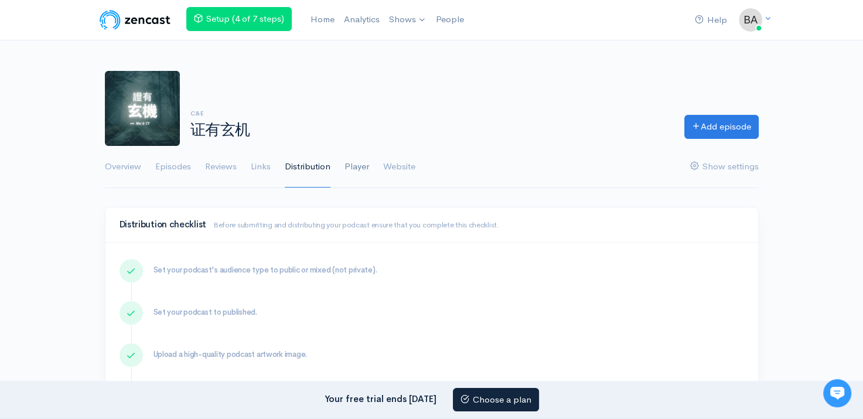
click at [357, 166] on link "Player" at bounding box center [356, 167] width 25 height 42
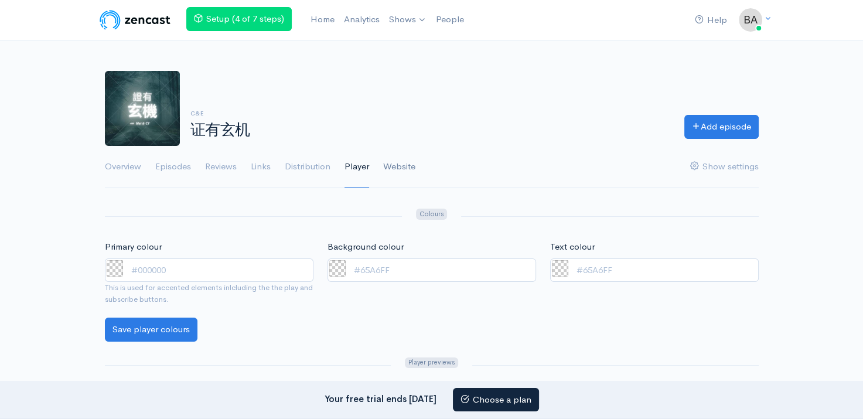
click at [407, 170] on link "Website" at bounding box center [399, 167] width 32 height 42
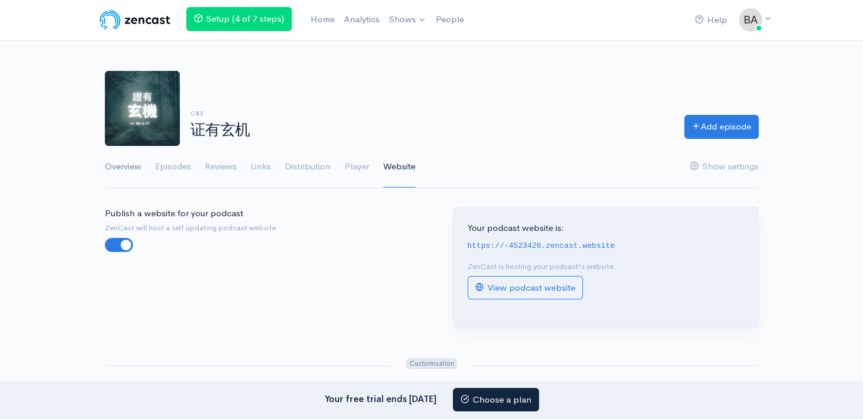
click at [115, 172] on link "Overview" at bounding box center [123, 167] width 36 height 42
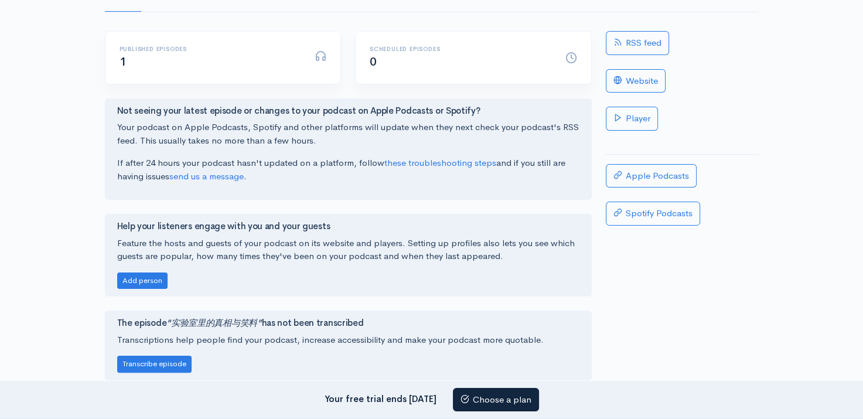
scroll to position [293, 0]
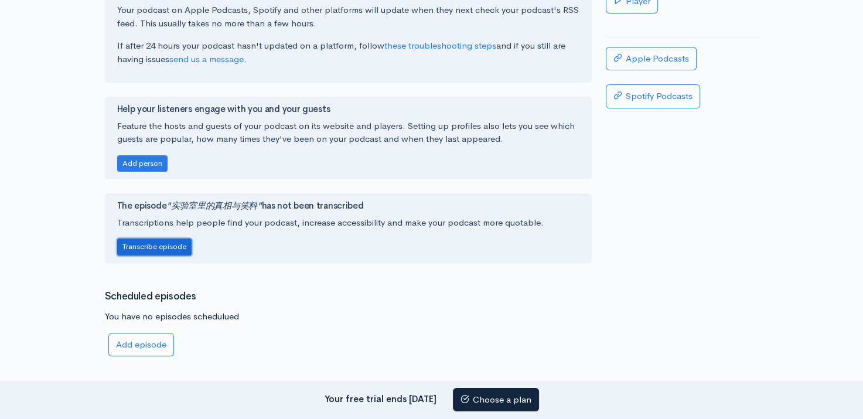
click at [186, 242] on button "Transcribe episode" at bounding box center [154, 246] width 74 height 17
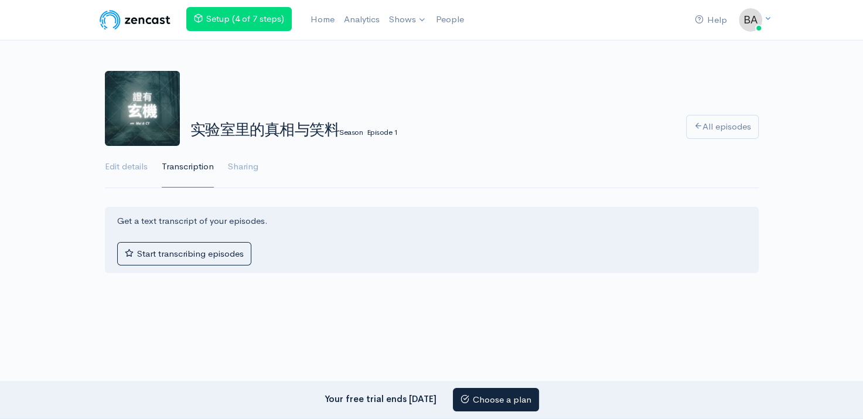
click at [539, 204] on div "Help Notifications View all Your profile Team settings Default team Current Log…" at bounding box center [431, 161] width 863 height 322
click at [145, 162] on link "Edit details" at bounding box center [126, 167] width 43 height 42
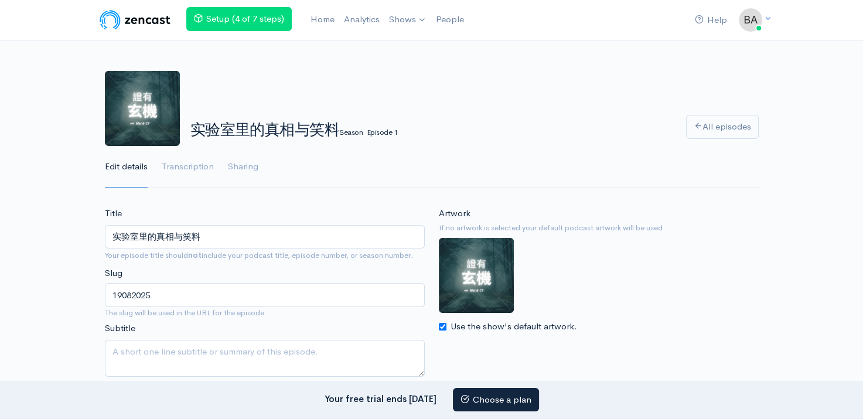
drag, startPoint x: 372, startPoint y: 191, endPoint x: 340, endPoint y: 149, distance: 53.4
click at [129, 16] on img at bounding box center [135, 19] width 74 height 23
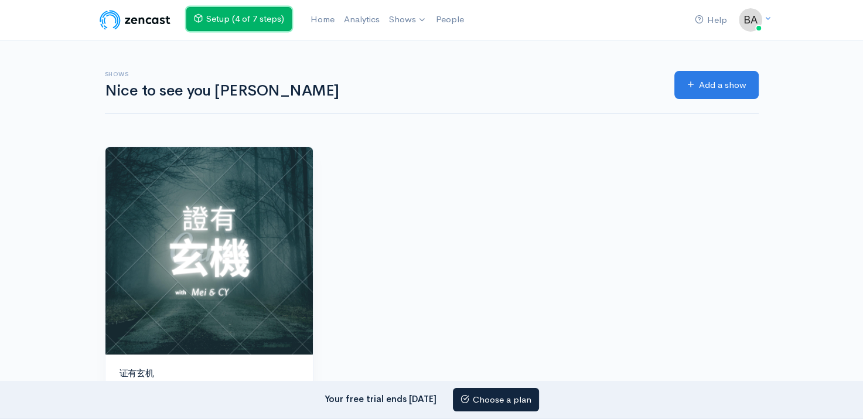
click at [256, 16] on link "Setup (4 of 7 steps)" at bounding box center [238, 19] width 105 height 24
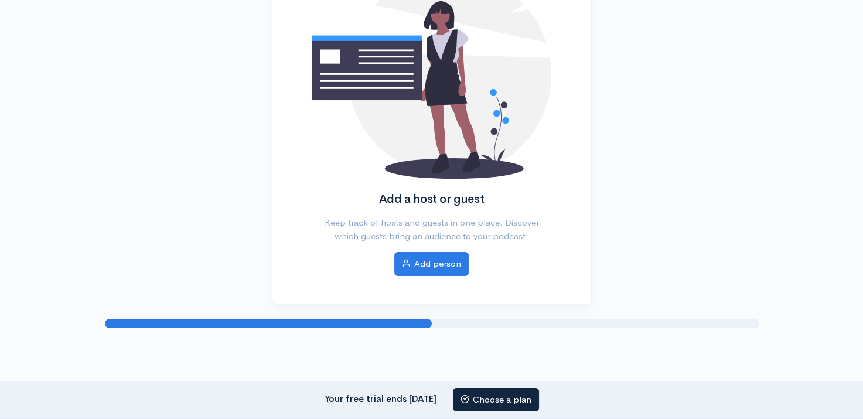
scroll to position [238, 0]
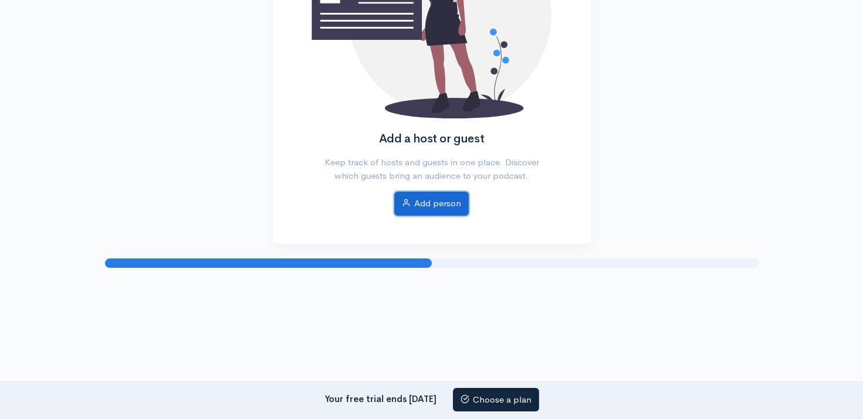
click at [437, 199] on link "Add person" at bounding box center [431, 203] width 74 height 24
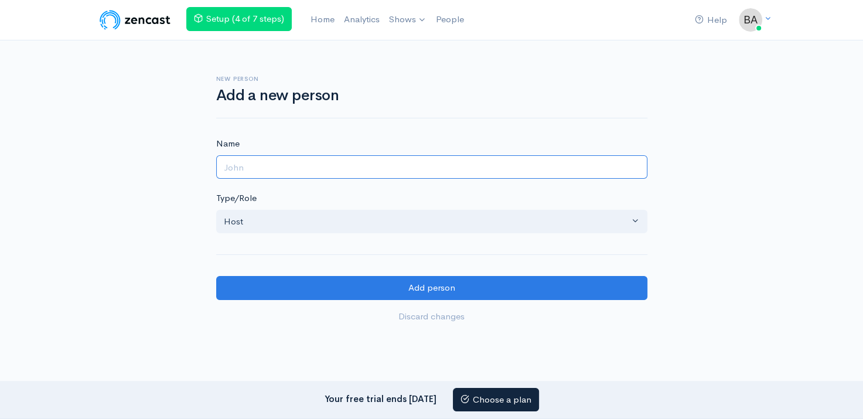
click at [439, 166] on input "Name" at bounding box center [431, 167] width 431 height 24
type input "Mei"
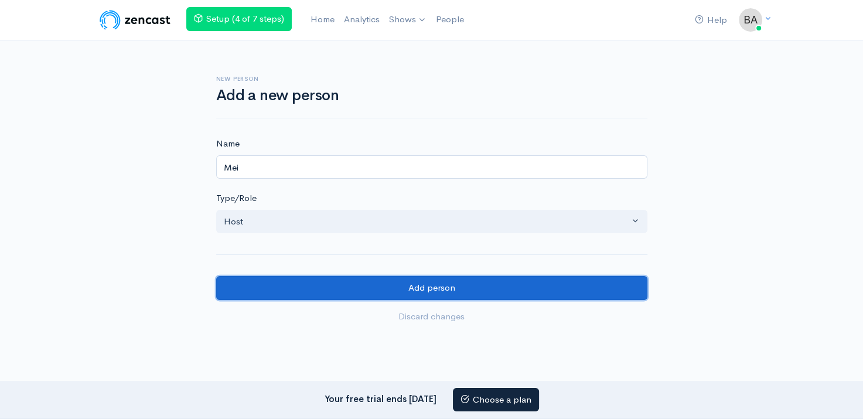
click at [450, 286] on input "Add person" at bounding box center [431, 288] width 431 height 24
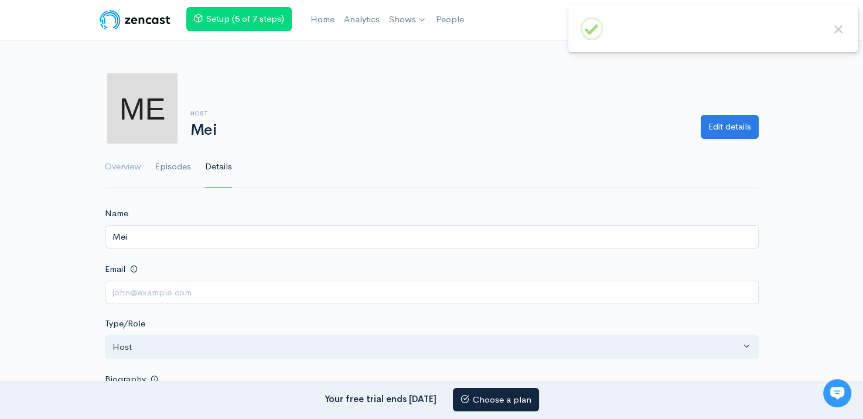
click at [180, 175] on link "Episodes" at bounding box center [173, 167] width 36 height 42
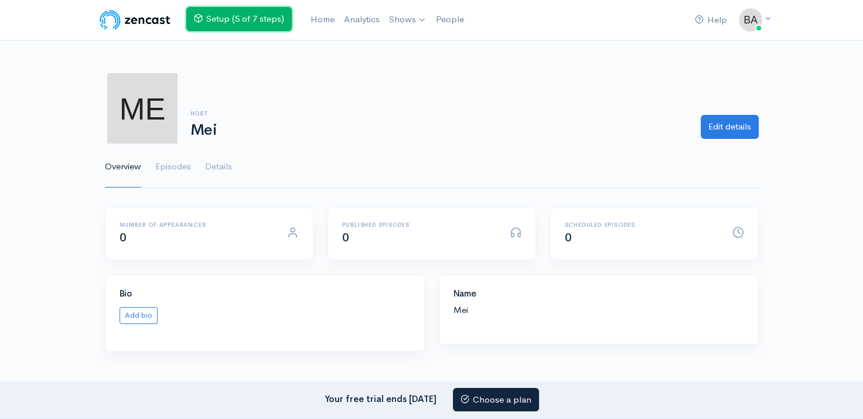
click at [280, 19] on link "Setup (5 of 7 steps)" at bounding box center [238, 19] width 105 height 24
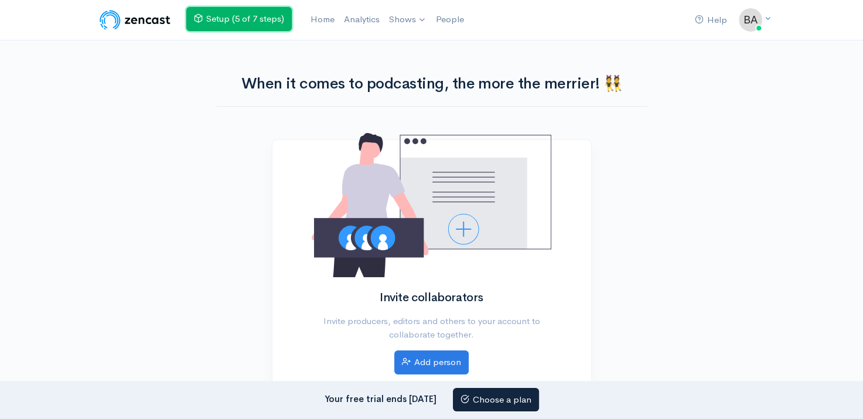
click at [250, 16] on link "Setup (5 of 7 steps)" at bounding box center [238, 19] width 105 height 24
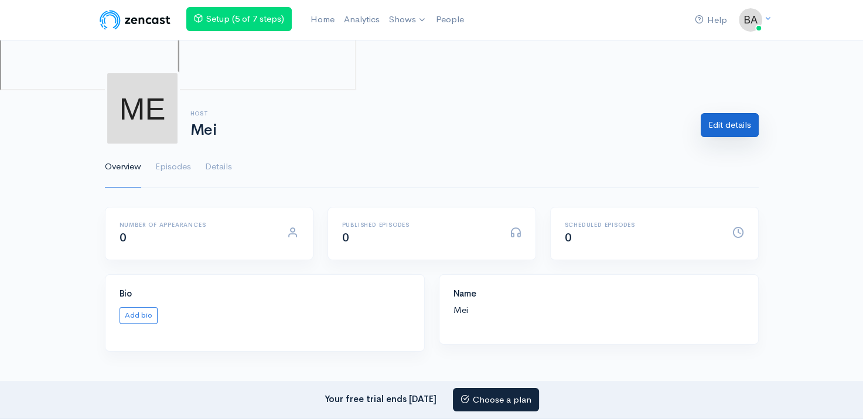
click at [731, 124] on link "Edit details" at bounding box center [729, 125] width 58 height 24
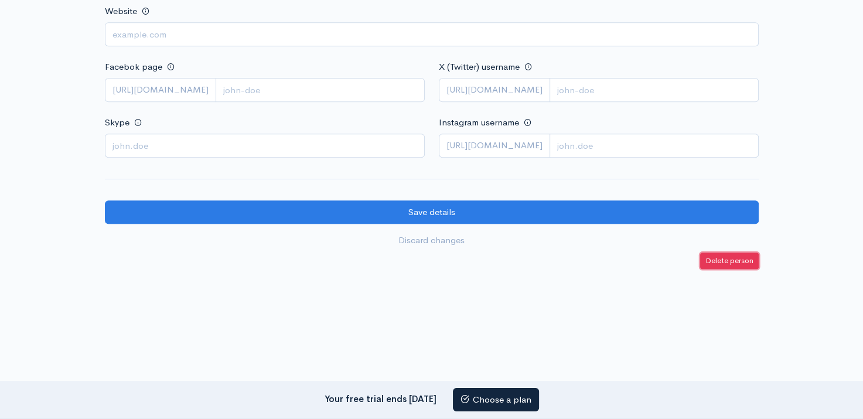
click at [718, 255] on small "Delete person" at bounding box center [729, 260] width 48 height 10
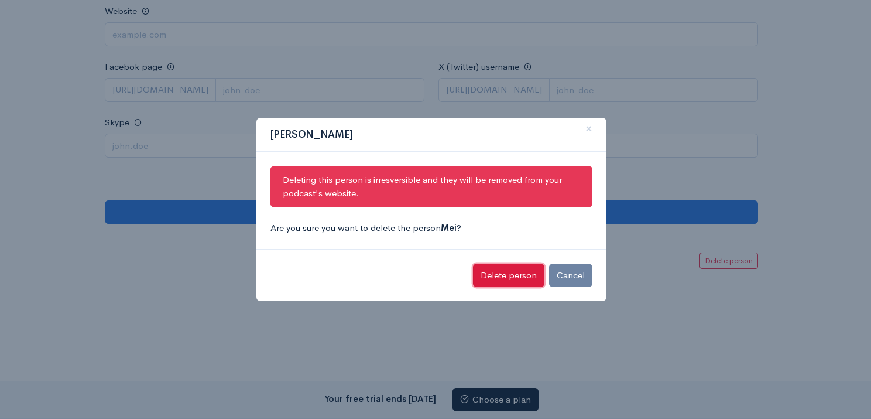
click at [520, 269] on button "Delete person" at bounding box center [508, 275] width 71 height 24
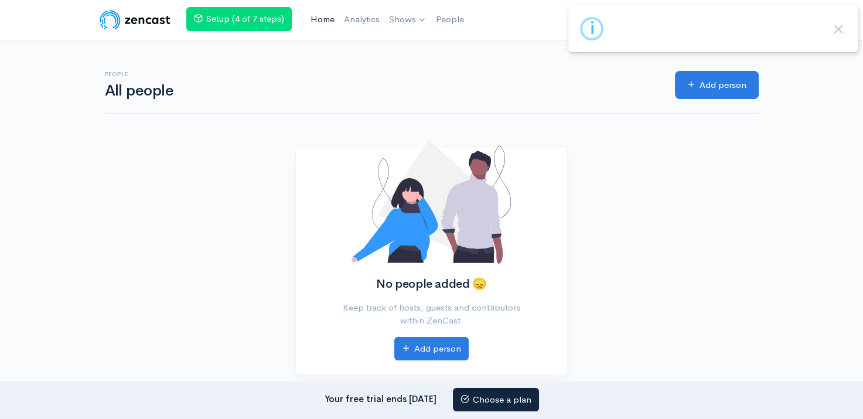
click at [327, 22] on link "Home" at bounding box center [322, 19] width 33 height 25
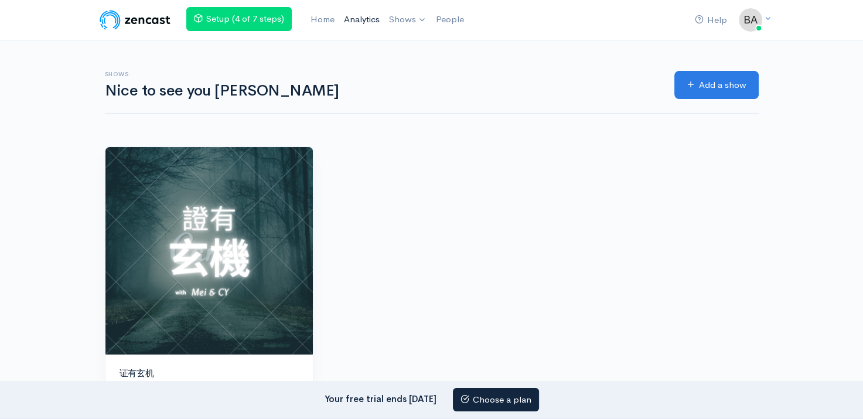
click at [360, 21] on link "Analytics" at bounding box center [361, 19] width 45 height 25
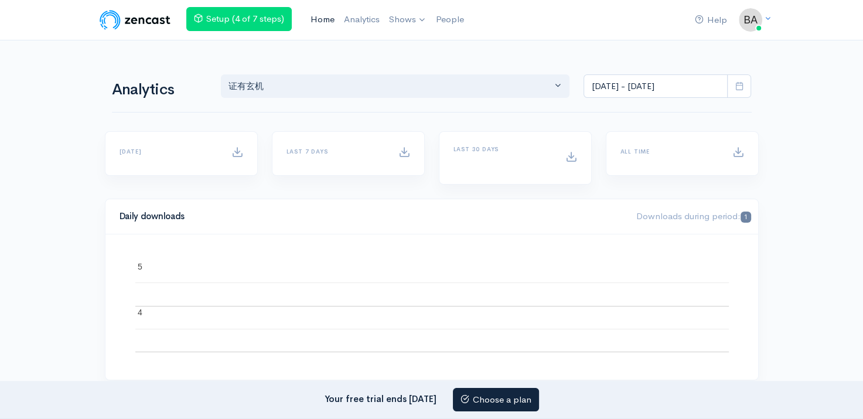
click at [319, 15] on link "Home" at bounding box center [322, 19] width 33 height 25
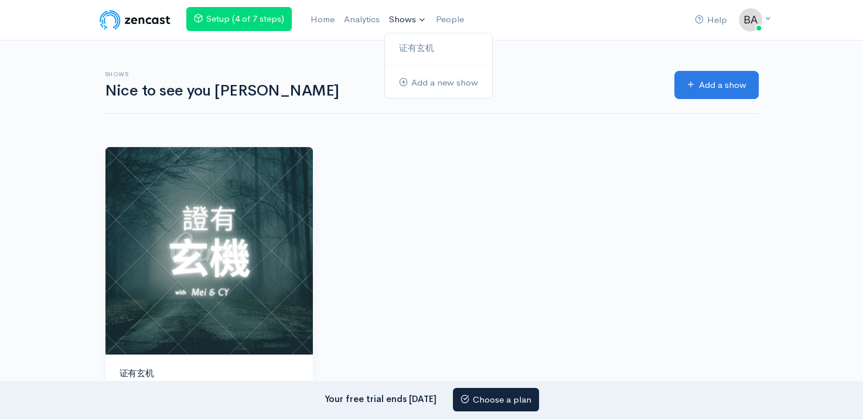
click at [398, 15] on link "Shows" at bounding box center [407, 20] width 47 height 26
click at [400, 22] on link "Shows" at bounding box center [407, 20] width 47 height 26
click at [422, 47] on link "证有玄机" at bounding box center [438, 48] width 107 height 20
